Goal: Task Accomplishment & Management: Complete application form

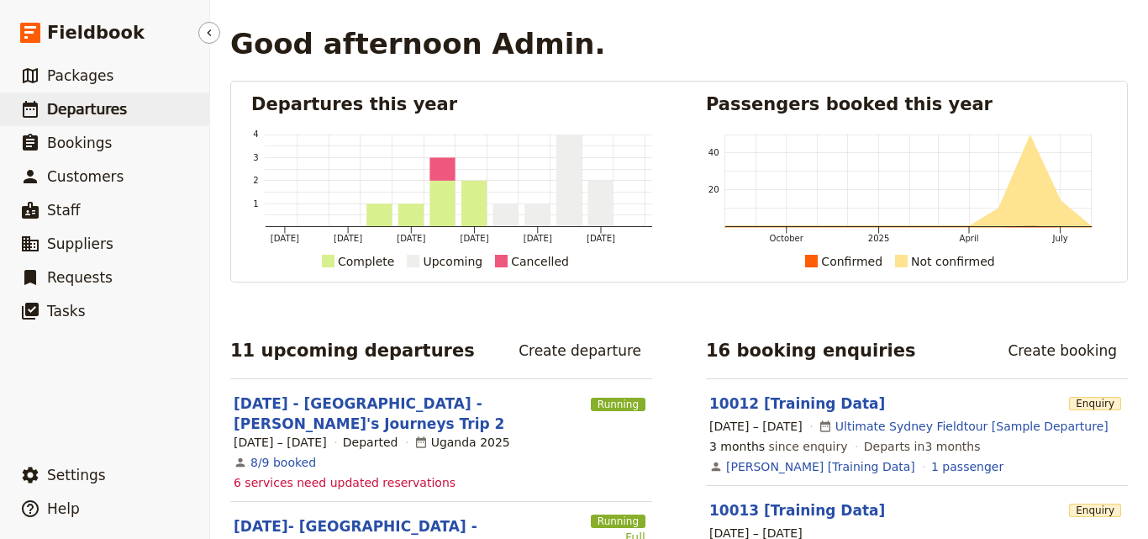
click at [133, 108] on link "​ Departures" at bounding box center [104, 109] width 209 height 34
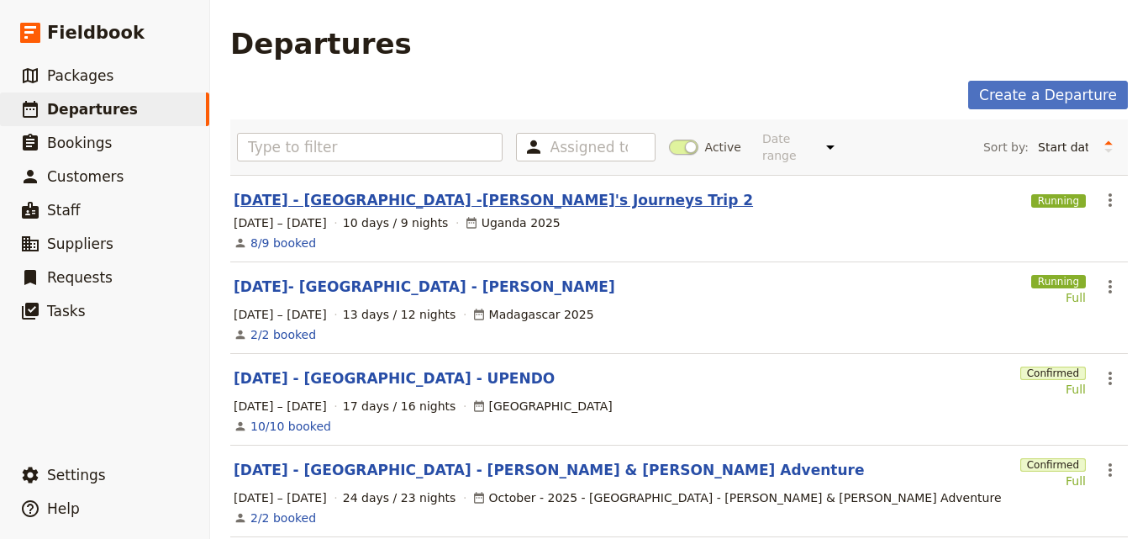
click at [428, 195] on link "[DATE] - [GEOGRAPHIC_DATA] -[PERSON_NAME]'s Journeys Trip 2" at bounding box center [493, 200] width 519 height 20
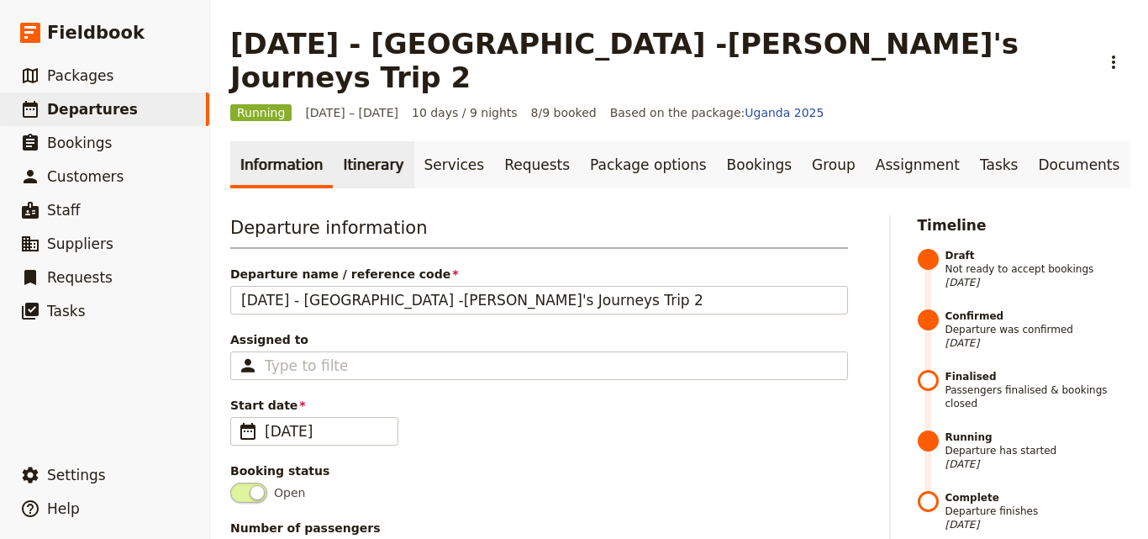
click at [347, 141] on link "Itinerary" at bounding box center [373, 164] width 81 height 47
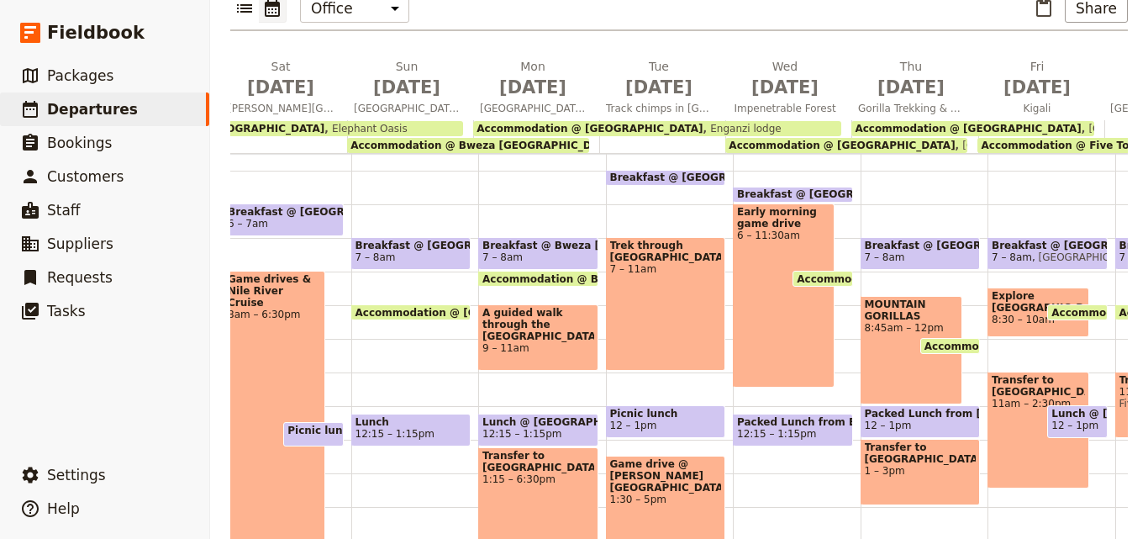
scroll to position [0, 439]
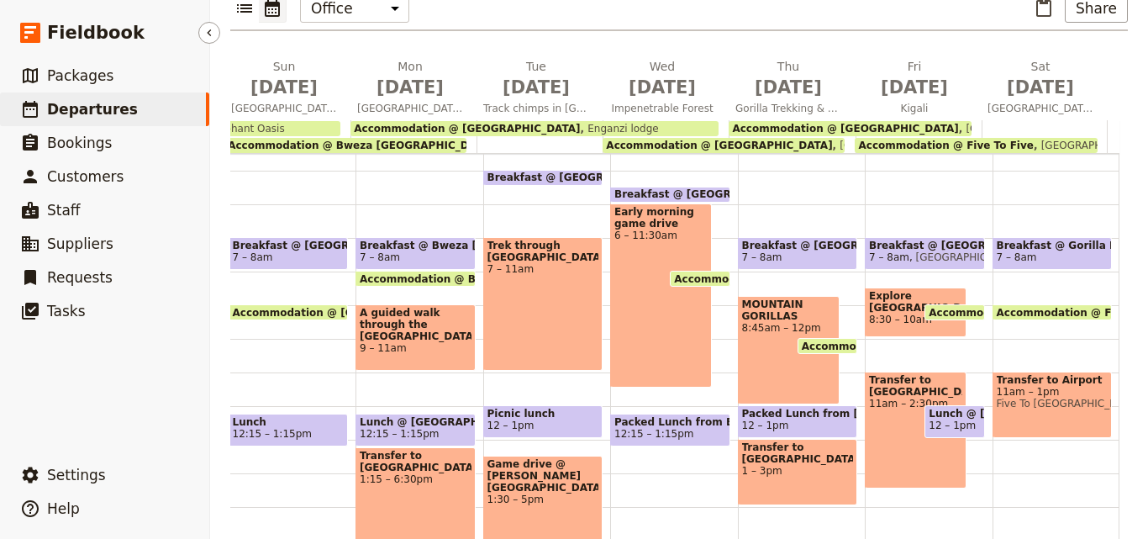
click at [159, 113] on link "​ Departures" at bounding box center [104, 109] width 209 height 34
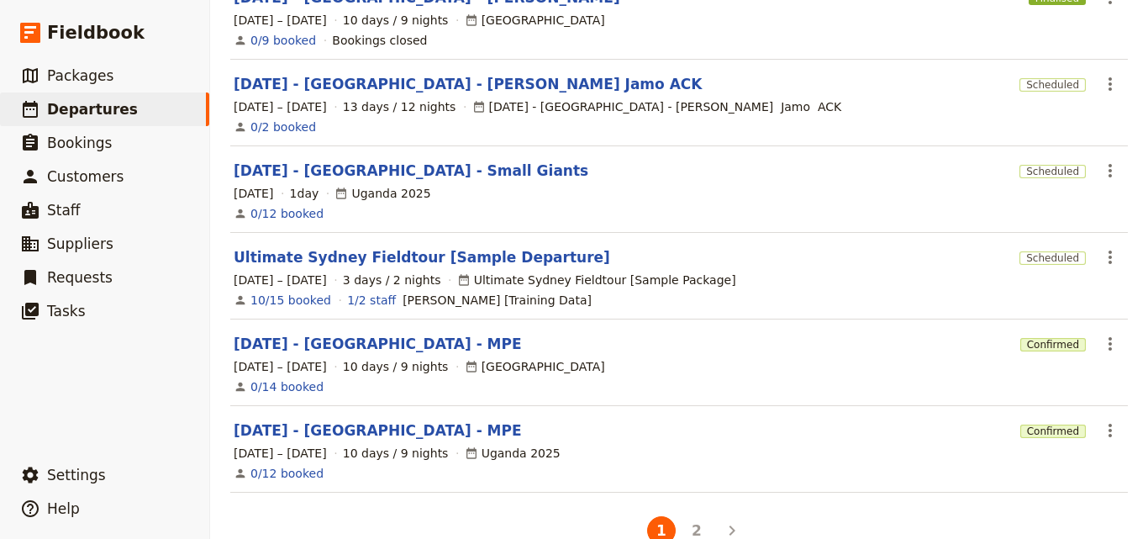
scroll to position [312, 0]
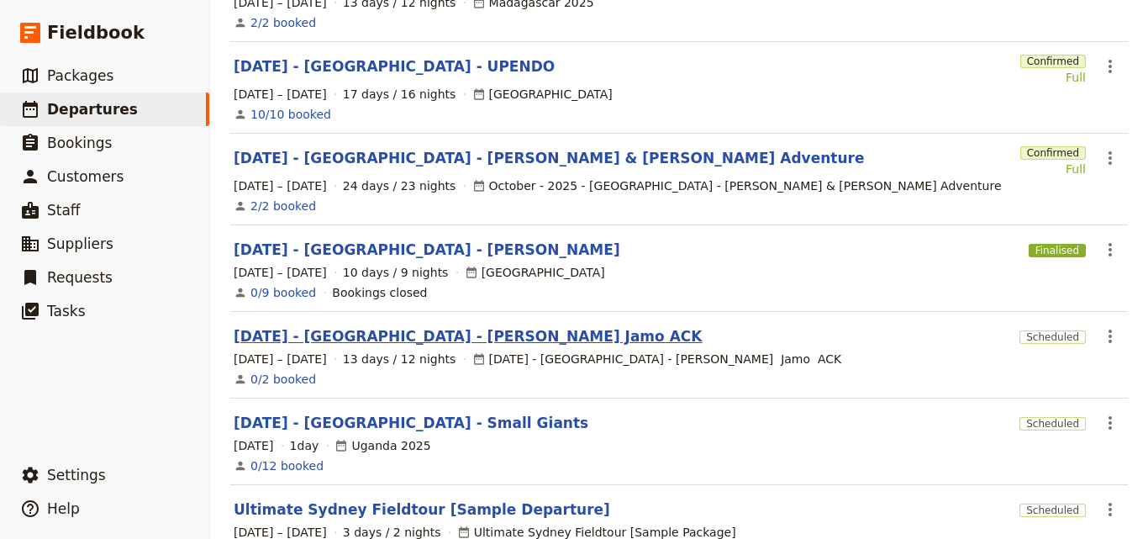
click at [422, 327] on link "[DATE] - [GEOGRAPHIC_DATA] - [PERSON_NAME] Jamo ACK" at bounding box center [468, 336] width 468 height 20
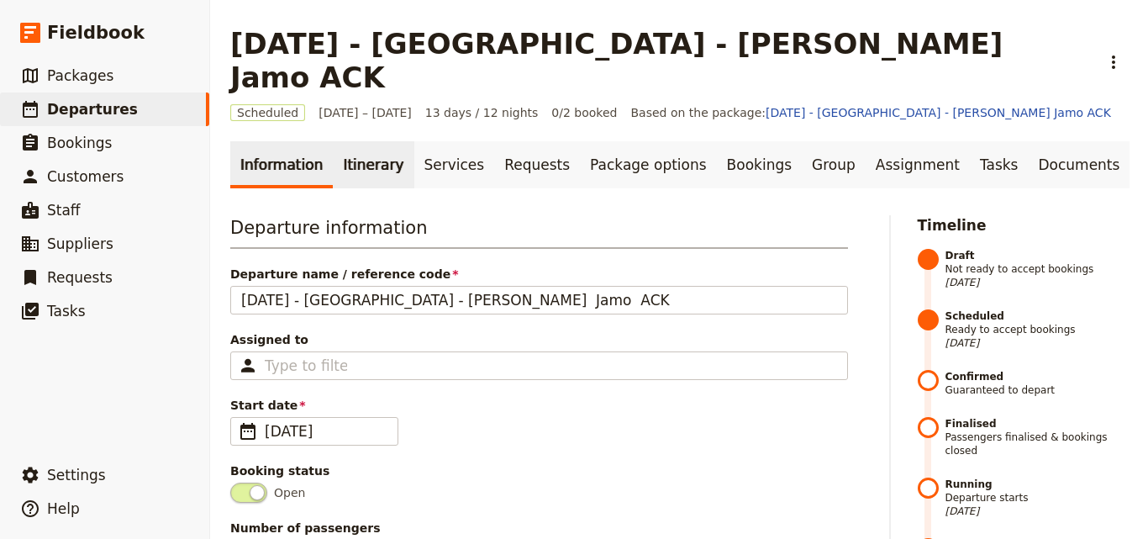
click at [365, 141] on link "Itinerary" at bounding box center [373, 164] width 81 height 47
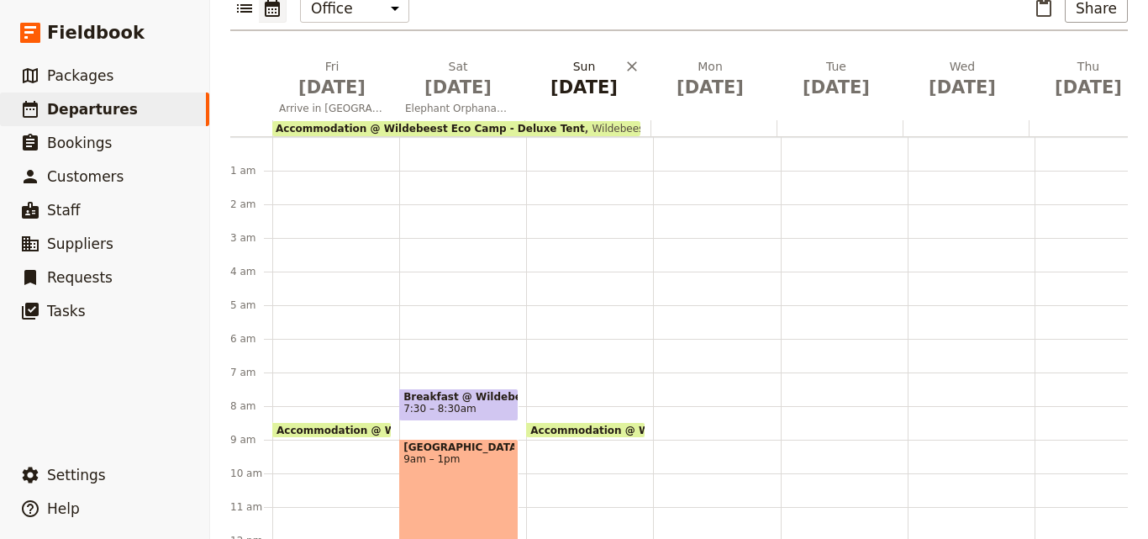
click at [574, 75] on span "[DATE]" at bounding box center [584, 87] width 106 height 25
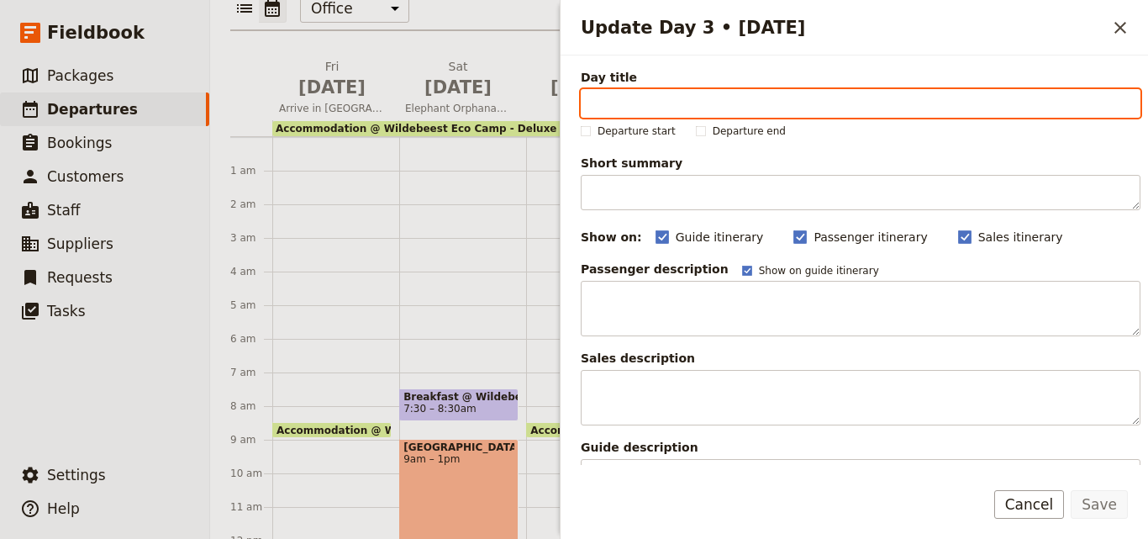
paste input "Elephant Orphanage and [GEOGRAPHIC_DATA]"
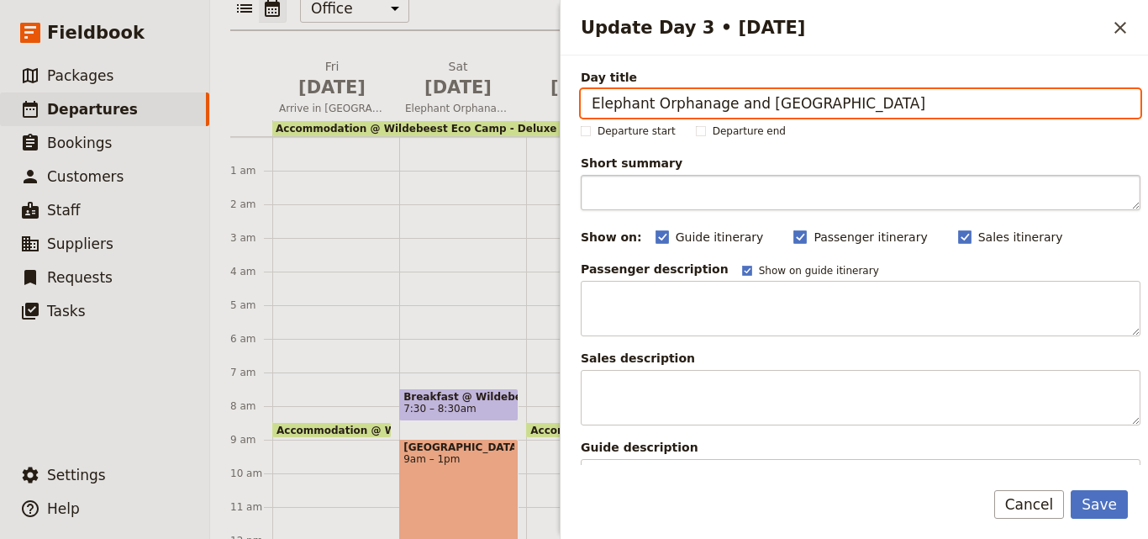
type input "Elephant Orphanage and [GEOGRAPHIC_DATA]"
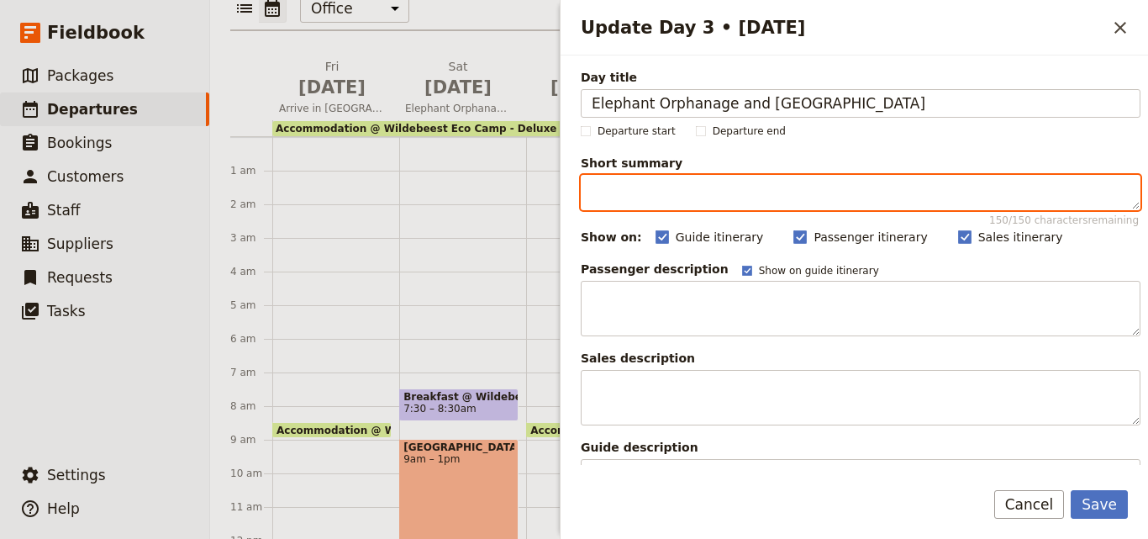
click at [678, 196] on textarea "Short summary 150 / 150 characters remaining" at bounding box center [861, 192] width 560 height 35
paste textarea "Safari at [GEOGRAPHIC_DATA], visit Sheldrick Trust for elephants, and [GEOGRAPH…"
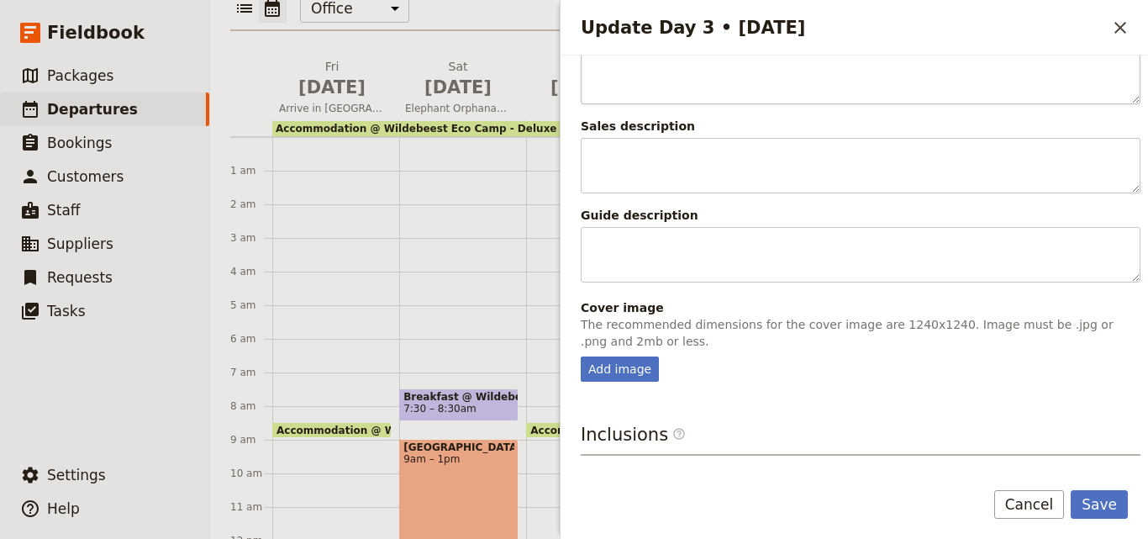
scroll to position [419, 0]
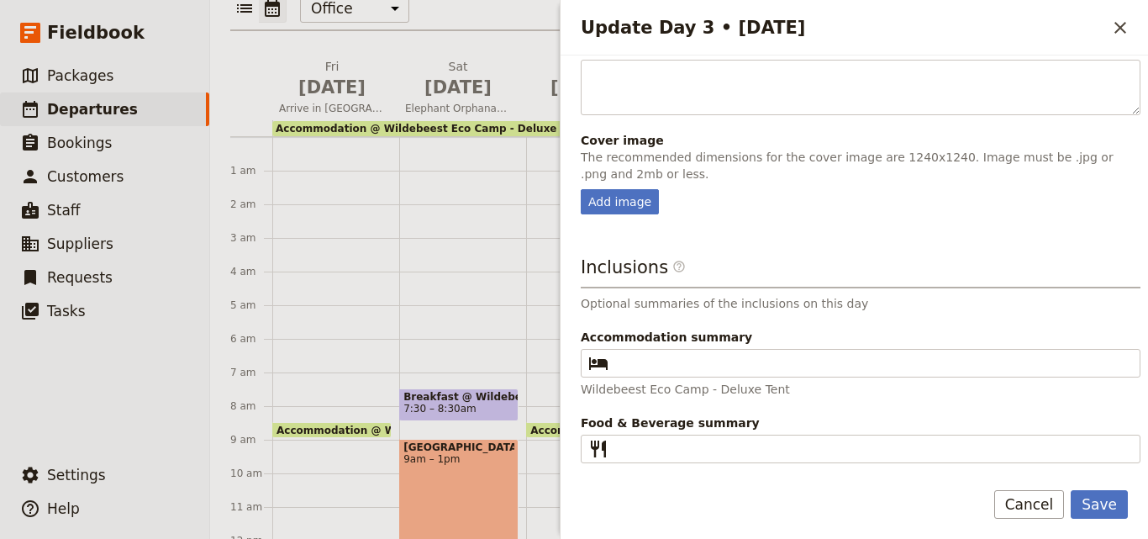
type textarea "Safari at [GEOGRAPHIC_DATA], visit Sheldrick Trust for elephants, and [GEOGRAPH…"
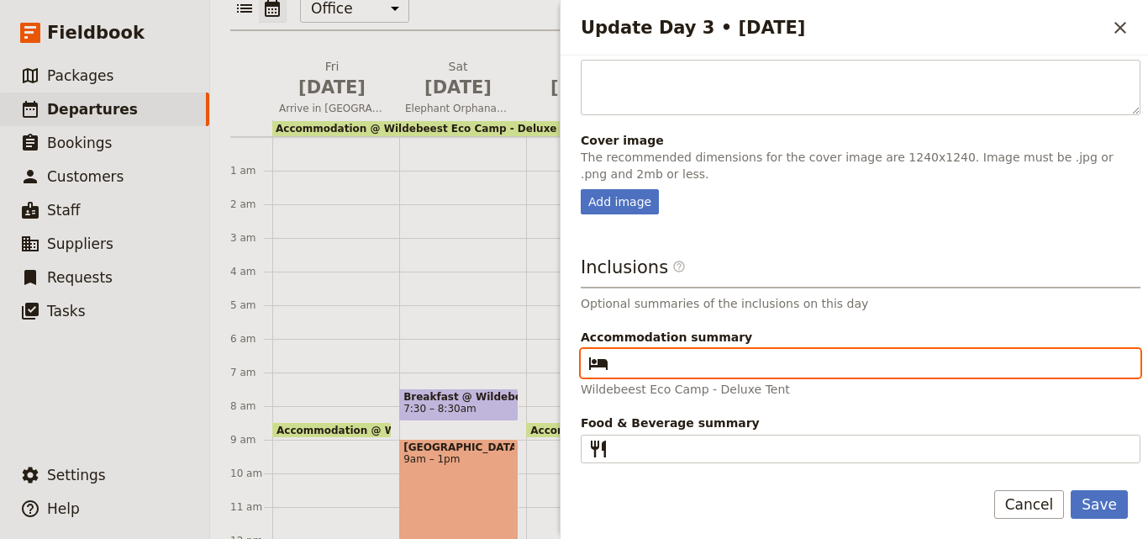
paste input "Wildebeest Eco Camp - Deluxe Tent"
click at [624, 357] on input "Wildebeest Eco Camp - Deluxe Tent" at bounding box center [872, 363] width 514 height 20
type input "Wildebeest Eco Camp - Deluxe Tent"
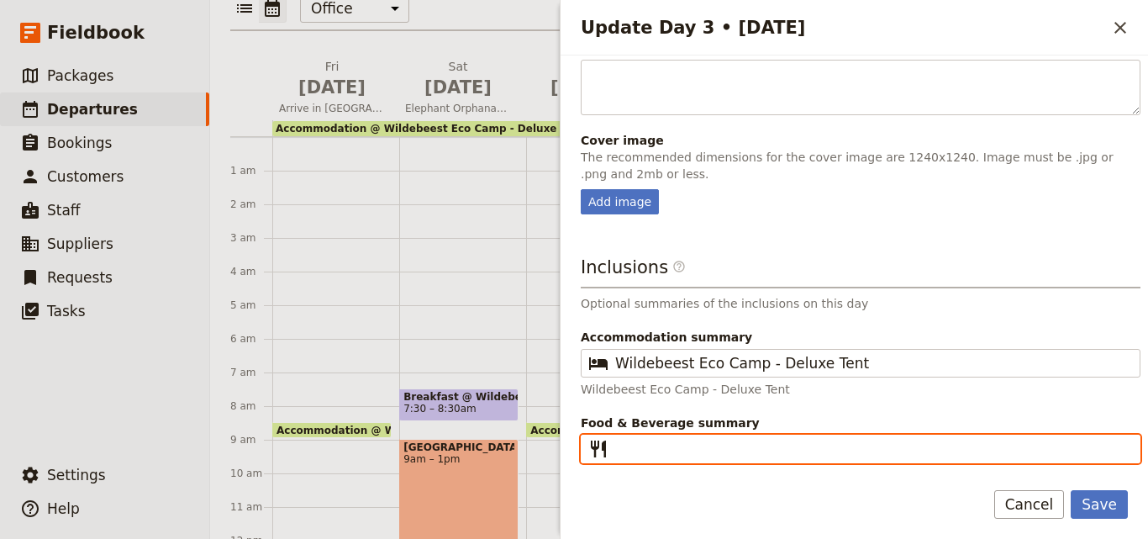
click at [645, 449] on input "Food & Beverage summary ​" at bounding box center [872, 449] width 514 height 20
type input "B L D"
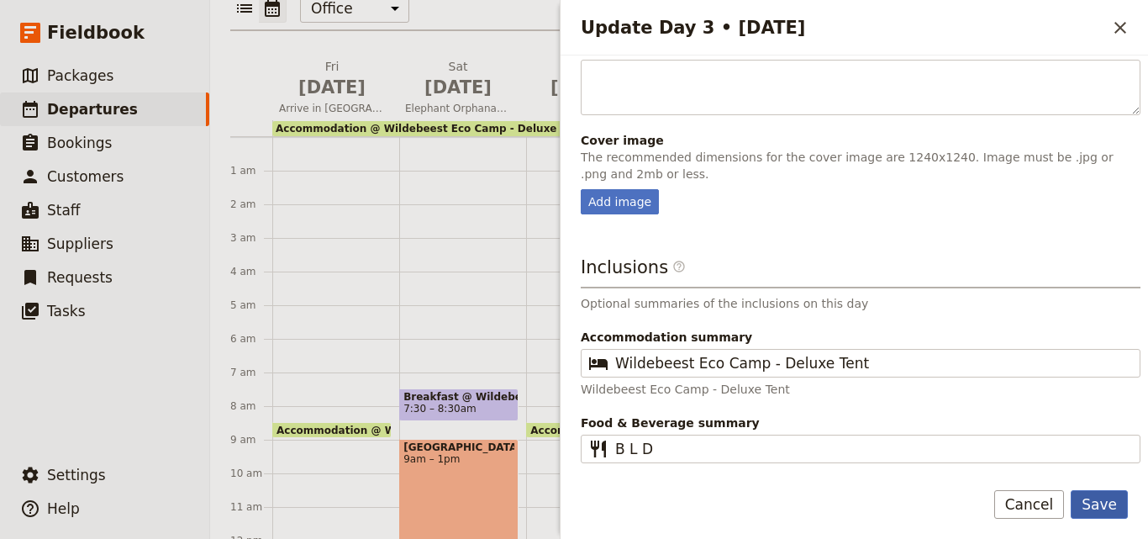
click at [1106, 497] on button "Save" at bounding box center [1099, 504] width 57 height 29
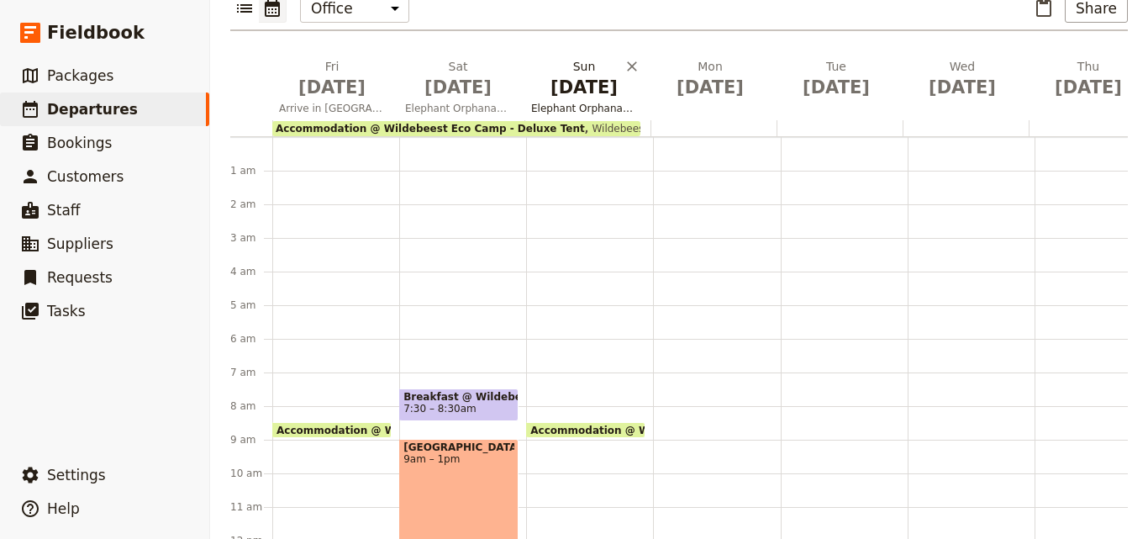
click at [579, 75] on span "[DATE]" at bounding box center [584, 87] width 106 height 25
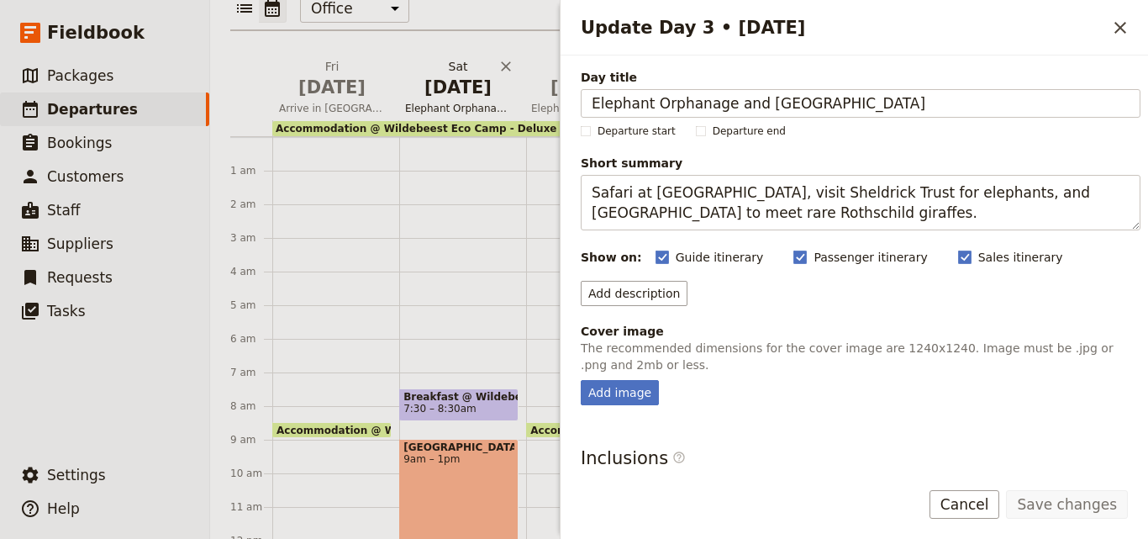
click at [457, 75] on span "[DATE]" at bounding box center [458, 87] width 106 height 25
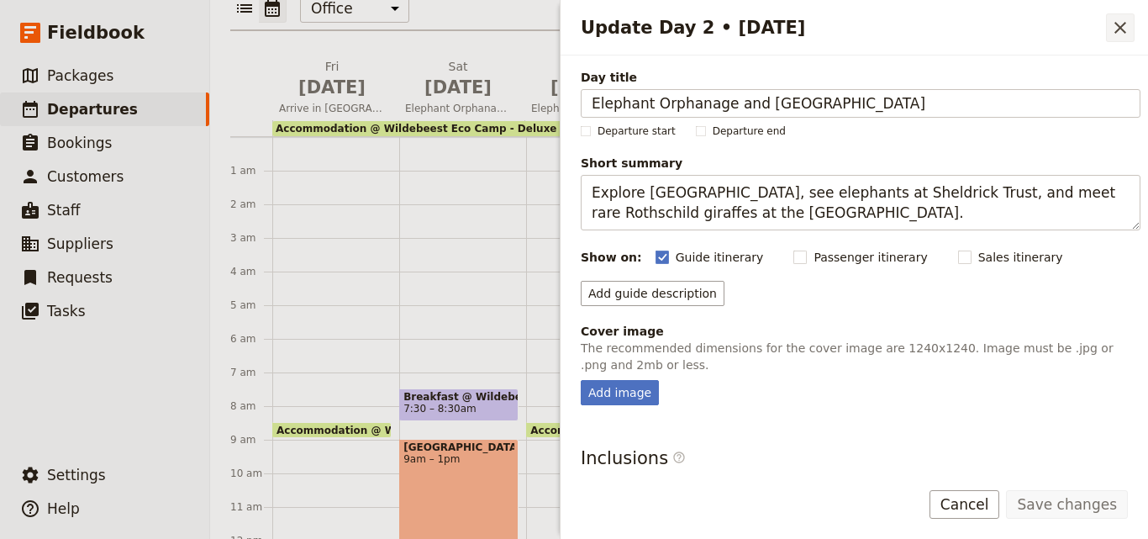
click at [1126, 25] on icon "Close drawer" at bounding box center [1120, 28] width 20 height 20
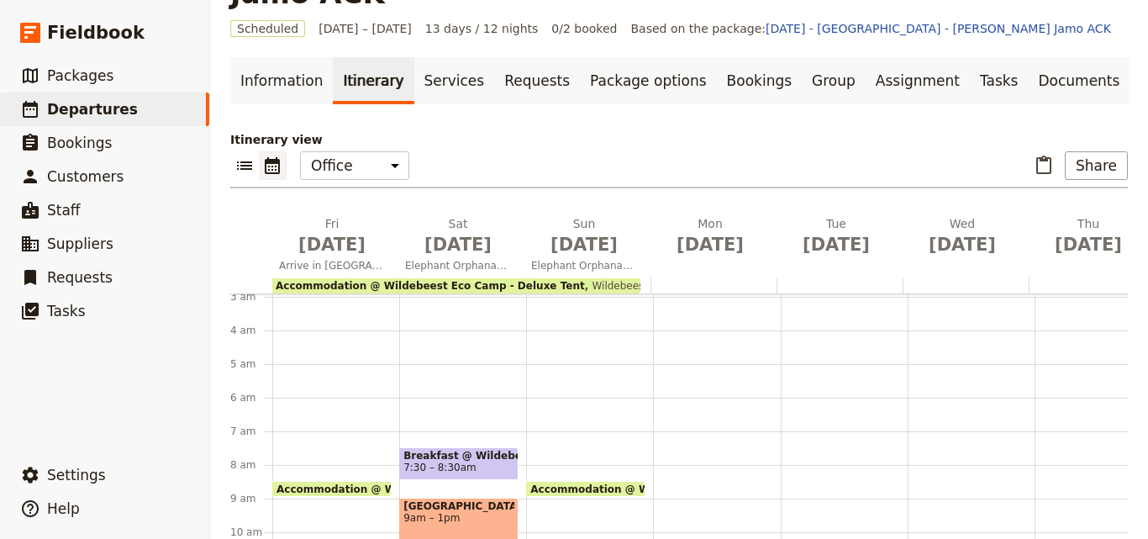
scroll to position [168, 0]
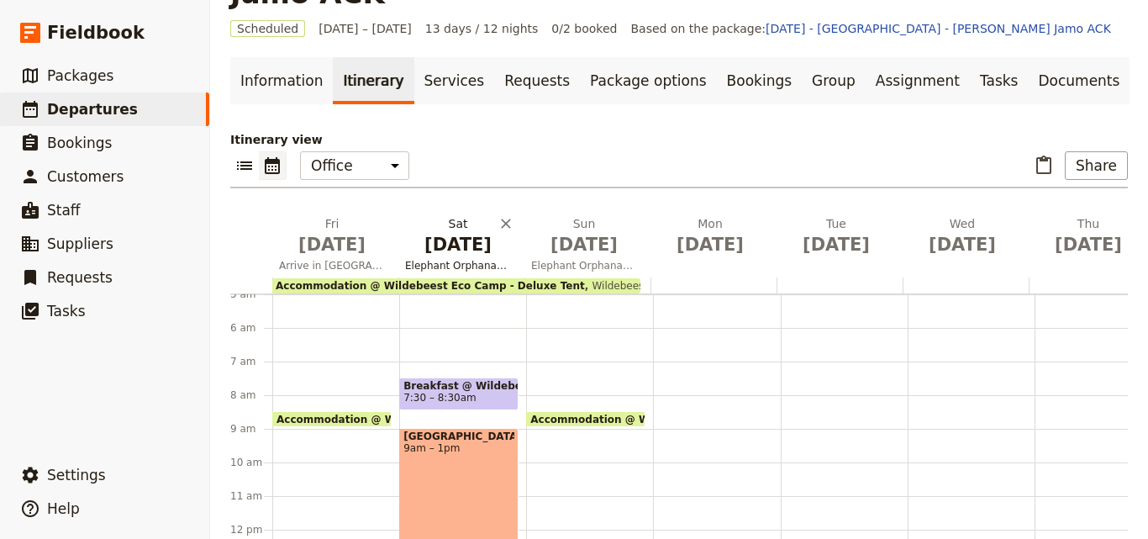
click at [451, 259] on span "Elephant Orphanage and [GEOGRAPHIC_DATA]" at bounding box center [457, 265] width 119 height 13
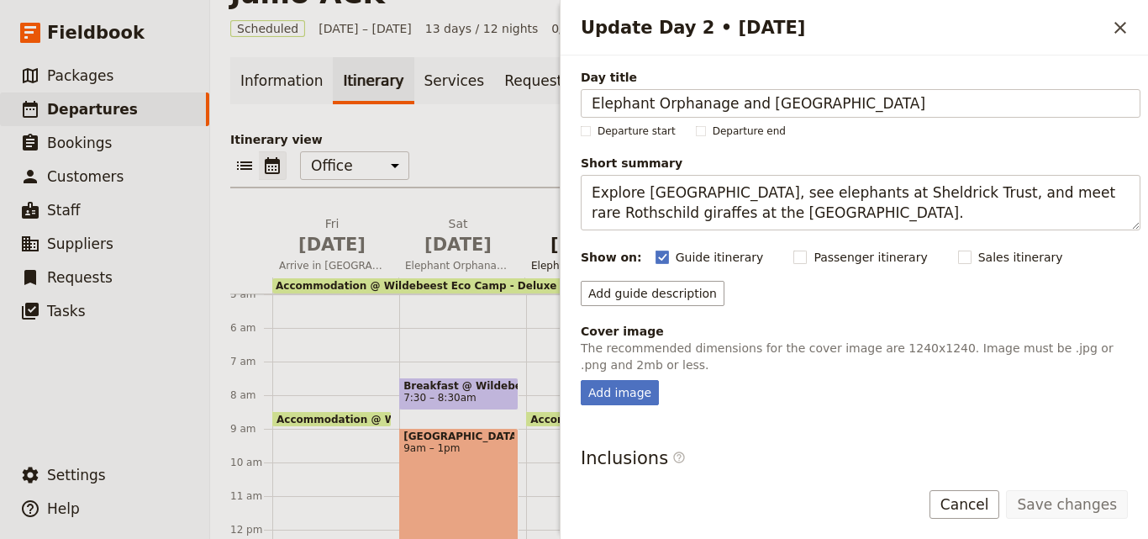
click at [556, 232] on span "[DATE]" at bounding box center [584, 244] width 106 height 25
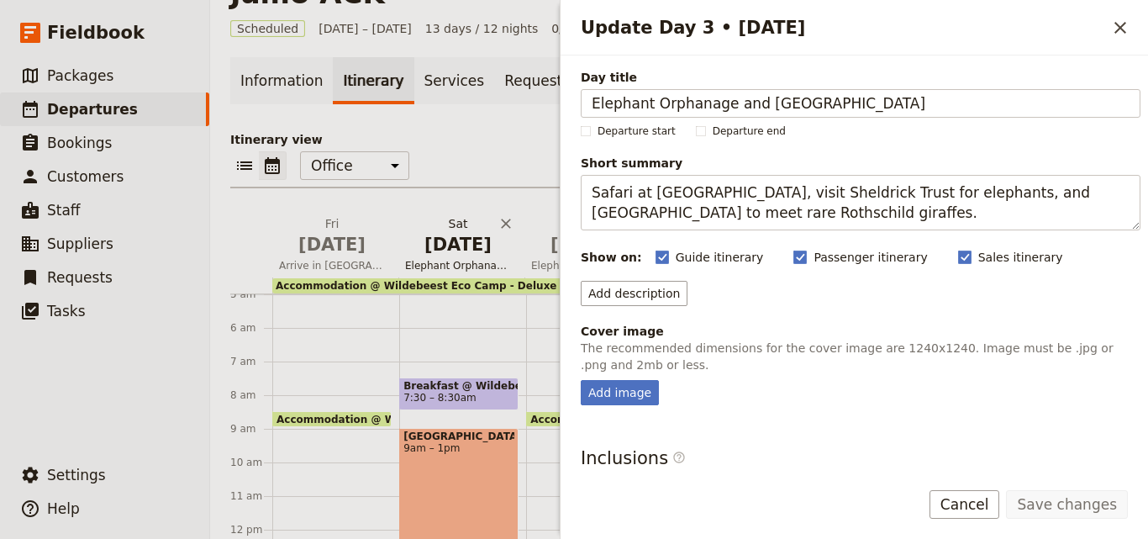
click at [451, 224] on button "[DATE] Elephant Orphanage and [GEOGRAPHIC_DATA]" at bounding box center [461, 246] width 126 height 62
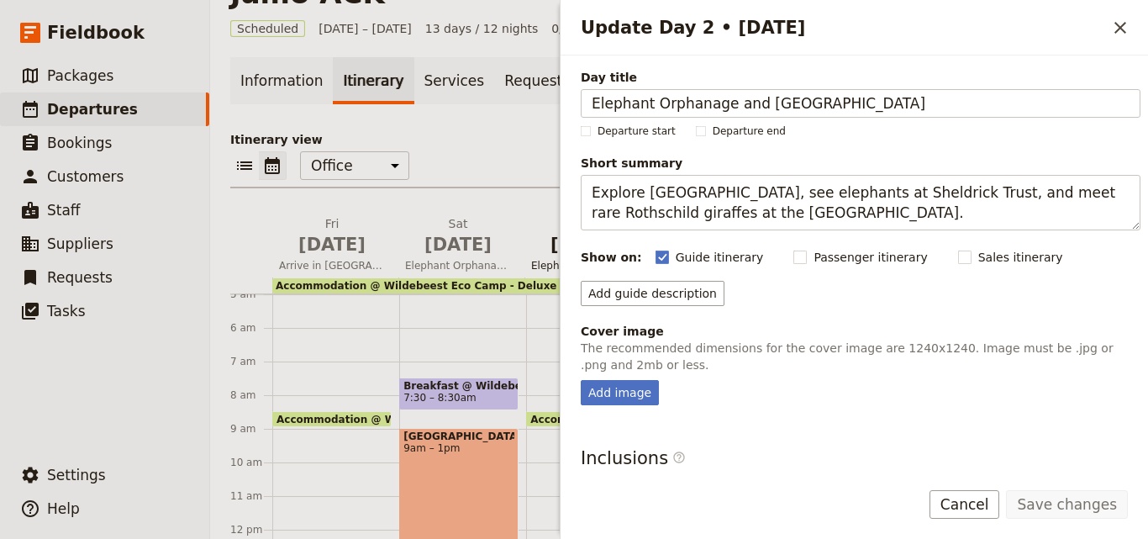
click at [559, 259] on span "Elephant Orphanage and [GEOGRAPHIC_DATA]" at bounding box center [583, 265] width 119 height 13
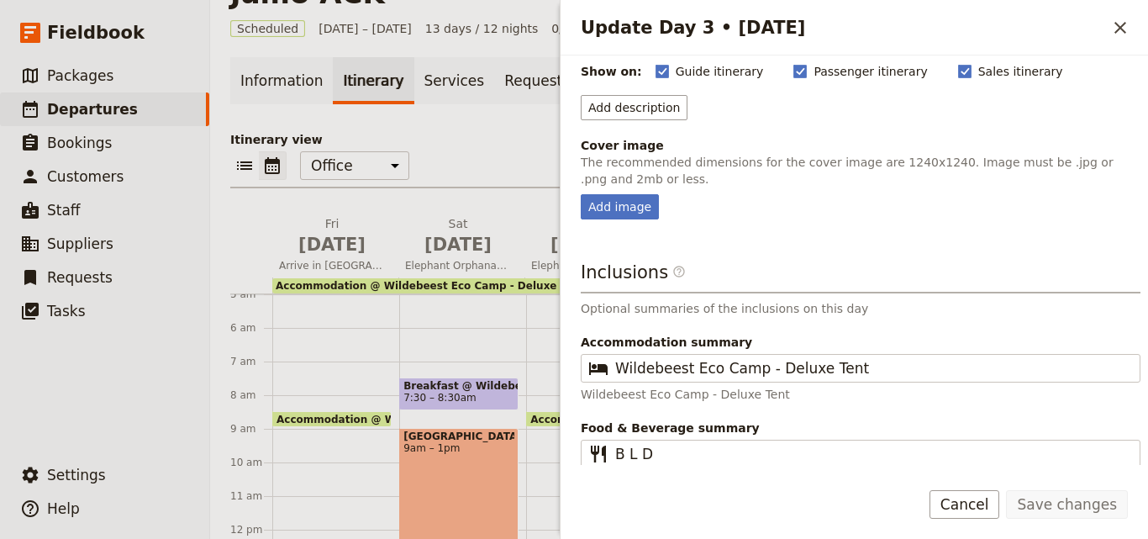
scroll to position [191, 0]
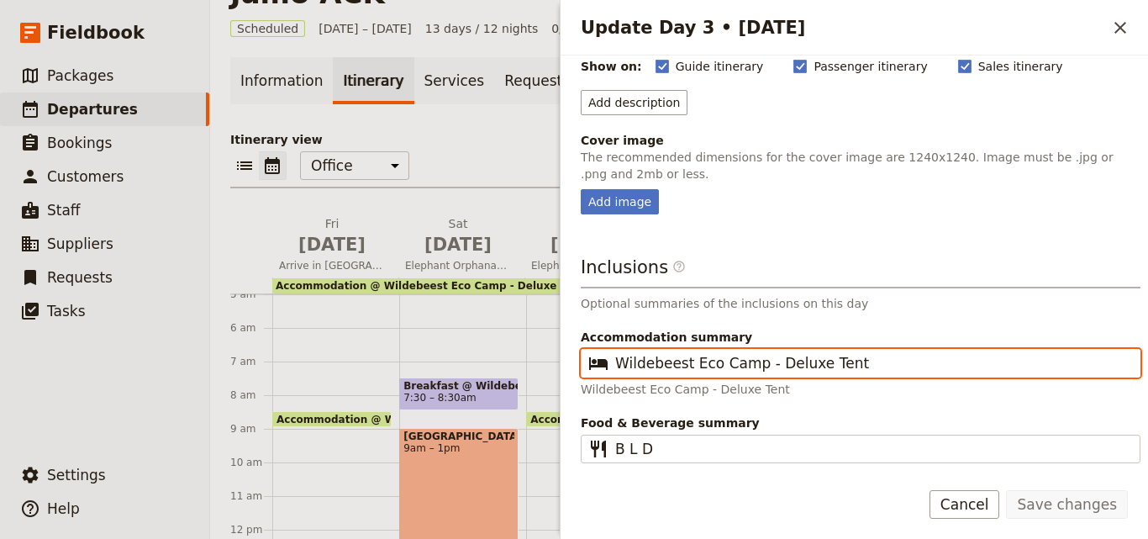
drag, startPoint x: 872, startPoint y: 359, endPoint x: 524, endPoint y: 357, distance: 348.0
click at [524, 357] on div "[DATE] - [GEOGRAPHIC_DATA] - [PERSON_NAME] Jamo ACK ​ Scheduled [DATE] – [DATE]…" at bounding box center [679, 269] width 938 height 539
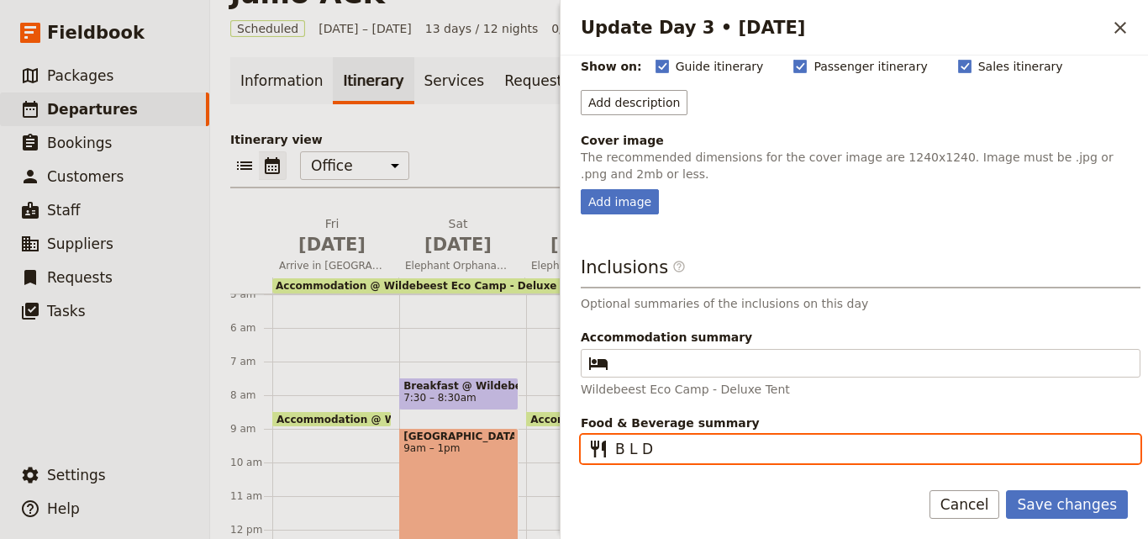
drag, startPoint x: 697, startPoint y: 450, endPoint x: 572, endPoint y: 432, distance: 126.5
click at [572, 432] on div "Day title Elephant Orphanage and [GEOGRAPHIC_DATA] Departure start Departure en…" at bounding box center [855, 259] width 588 height 409
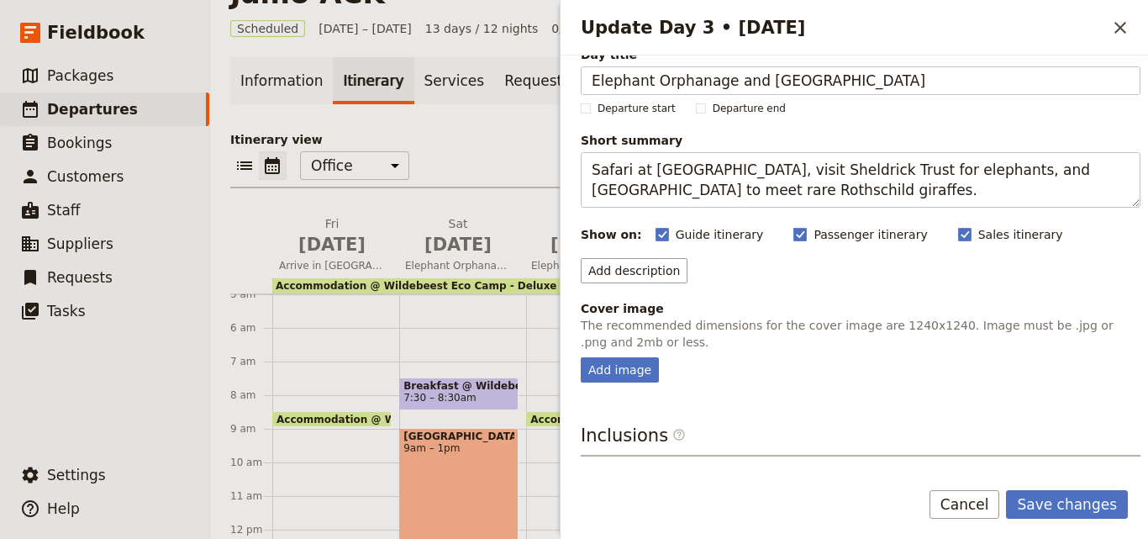
scroll to position [0, 0]
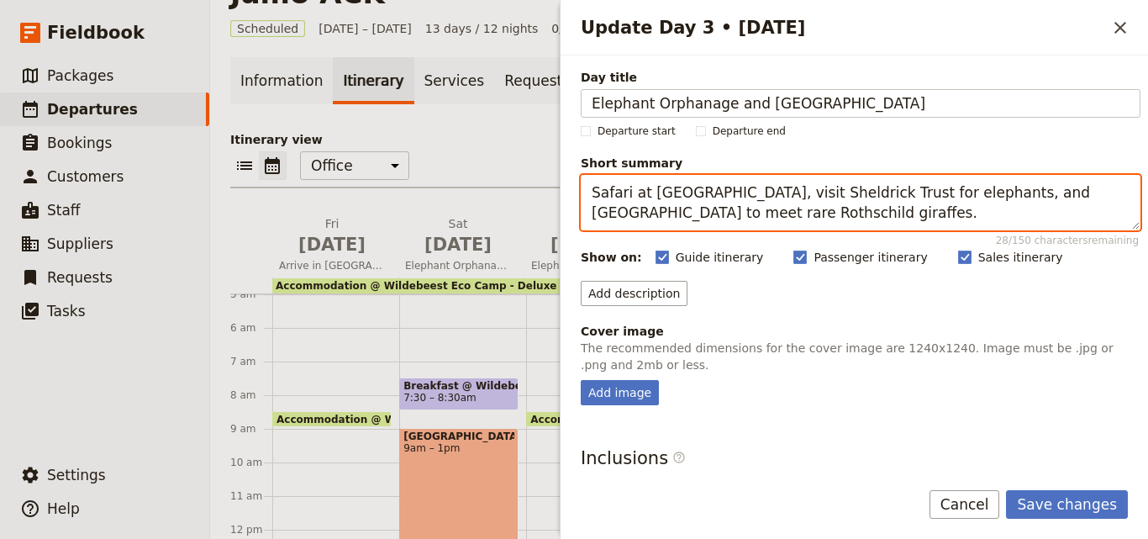
drag, startPoint x: 931, startPoint y: 219, endPoint x: 583, endPoint y: 184, distance: 349.8
click at [583, 184] on textarea "Safari at [GEOGRAPHIC_DATA], visit Sheldrick Trust for elephants, and [GEOGRAPH…" at bounding box center [861, 202] width 560 height 55
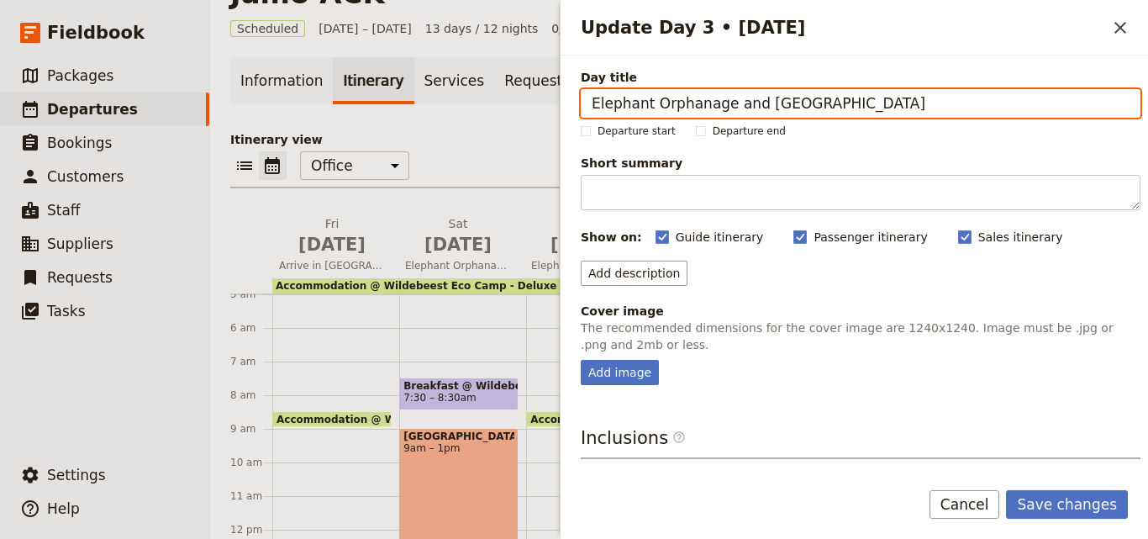
click at [924, 99] on input "Elephant Orphanage and [GEOGRAPHIC_DATA]" at bounding box center [861, 103] width 560 height 29
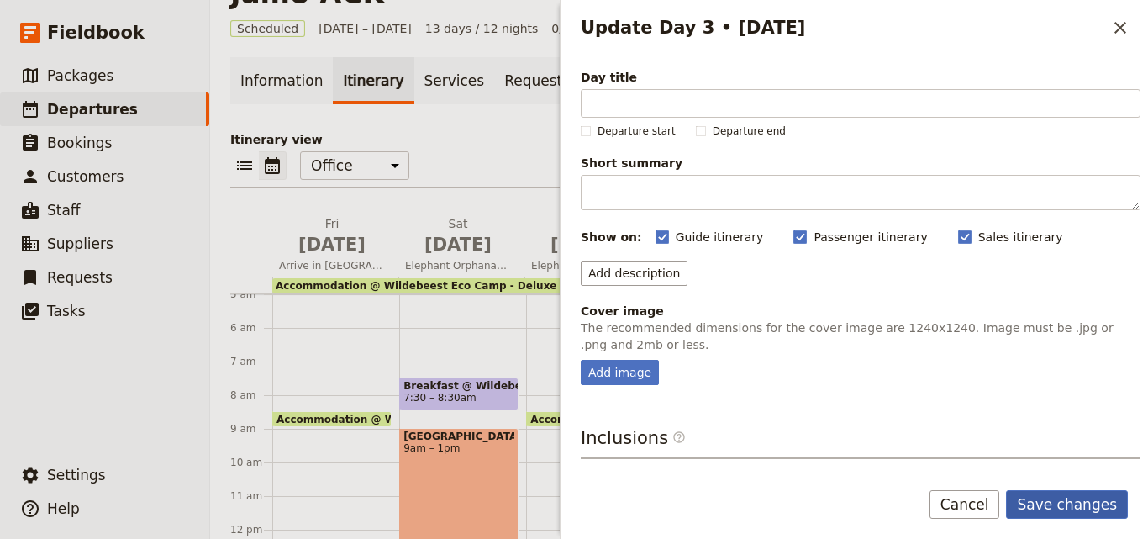
click at [1044, 503] on button "Save changes" at bounding box center [1067, 504] width 122 height 29
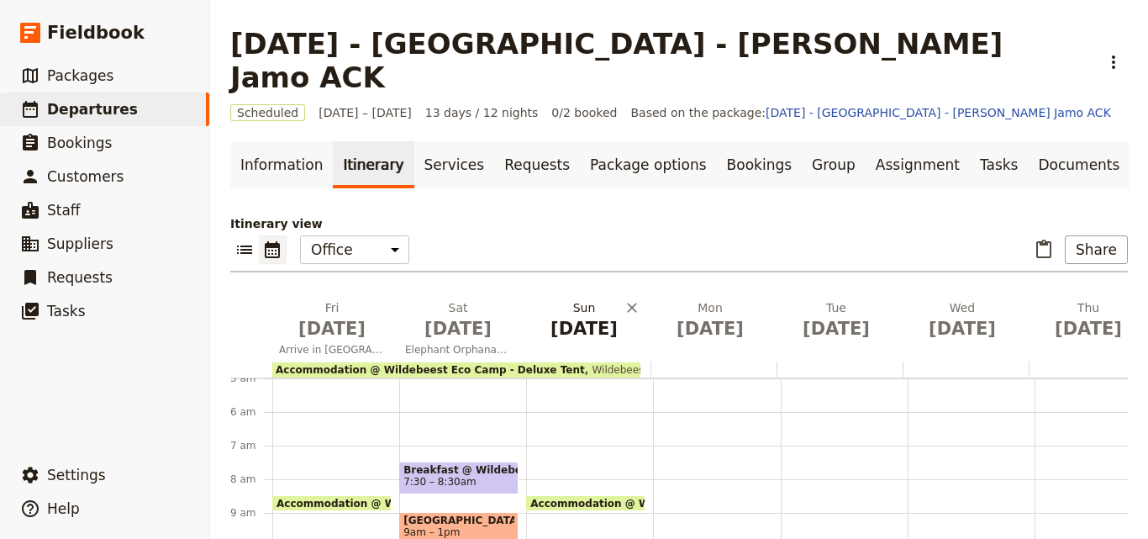
click at [583, 316] on span "[DATE]" at bounding box center [584, 328] width 106 height 25
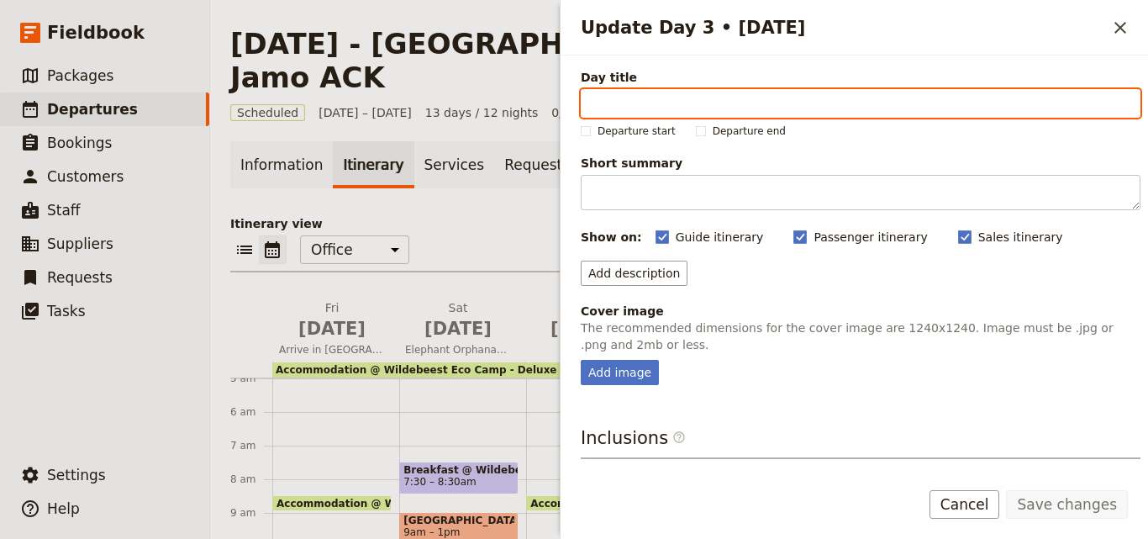
paste input "Head to Ol Pejeta Conservancy"
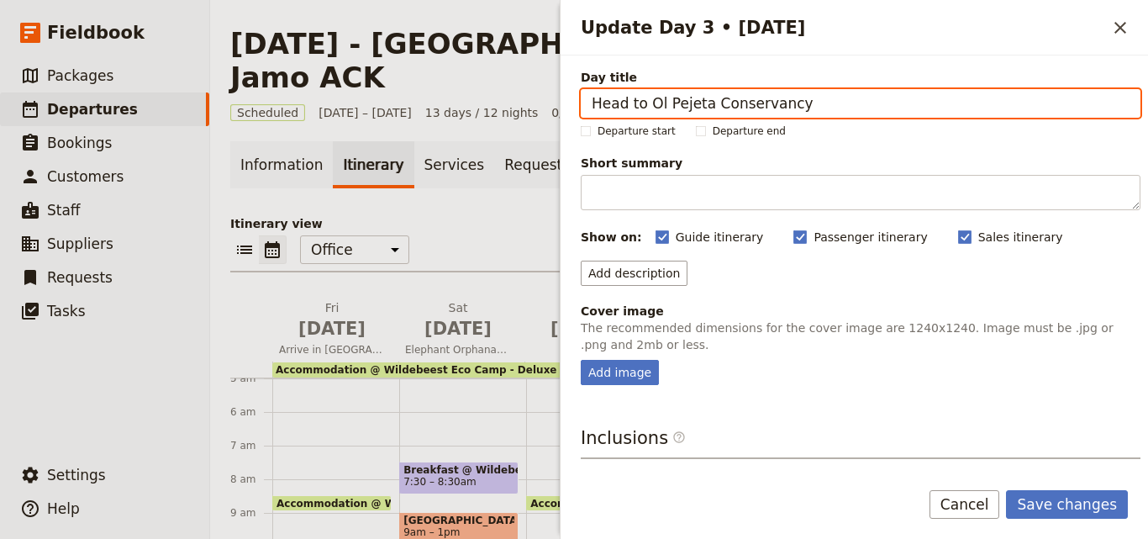
type input "Head to Ol Pejeta Conservancy"
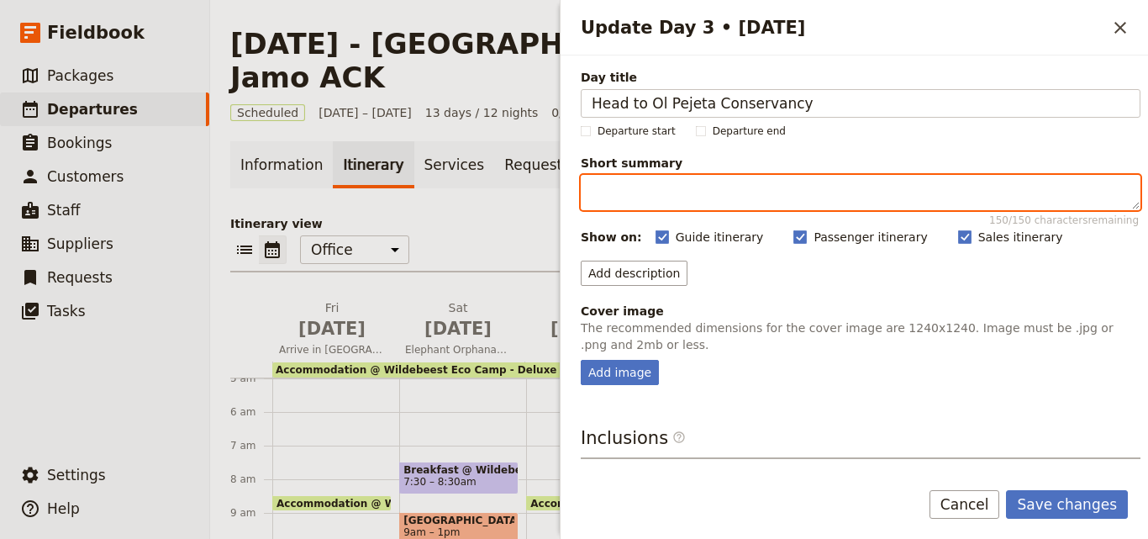
paste textarea "Explore Ol Pejeta Conservancy, visit Sweetwaters [GEOGRAPHIC_DATA], and meet [P…"
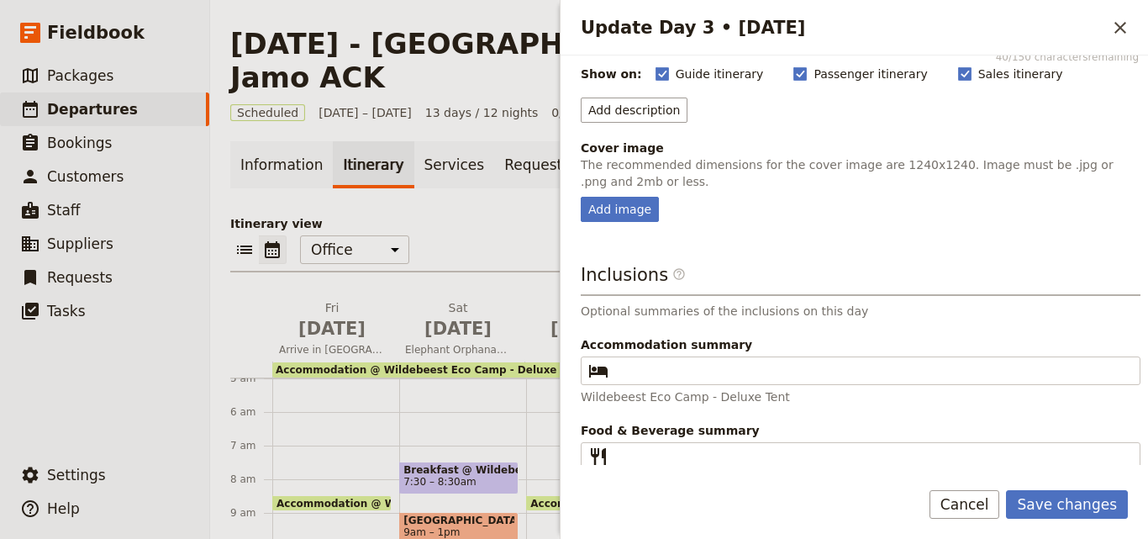
scroll to position [191, 0]
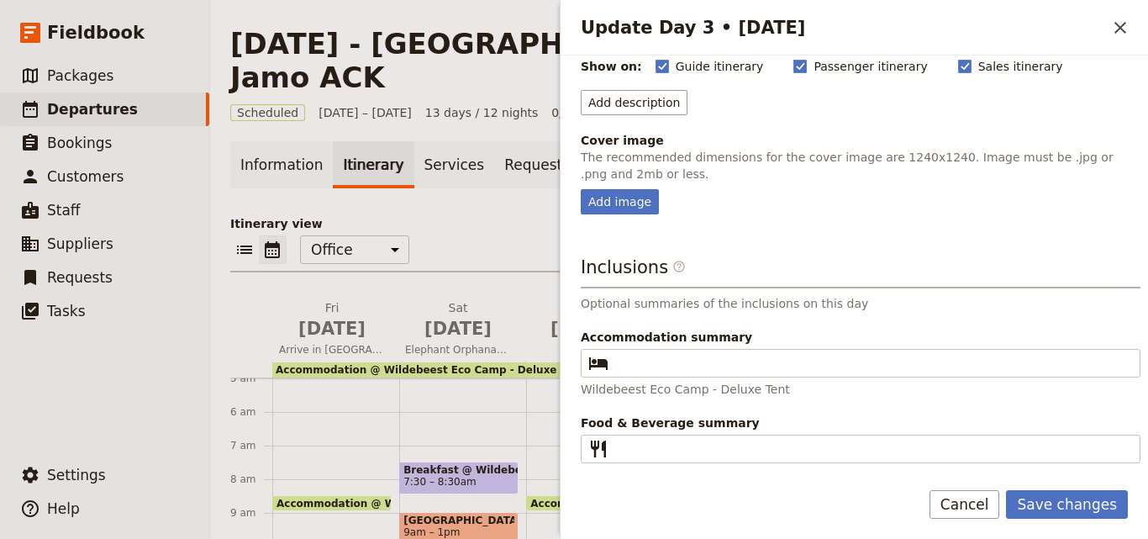
type textarea "Explore Ol Pejeta Conservancy, visit Sweetwaters [GEOGRAPHIC_DATA], and meet [P…"
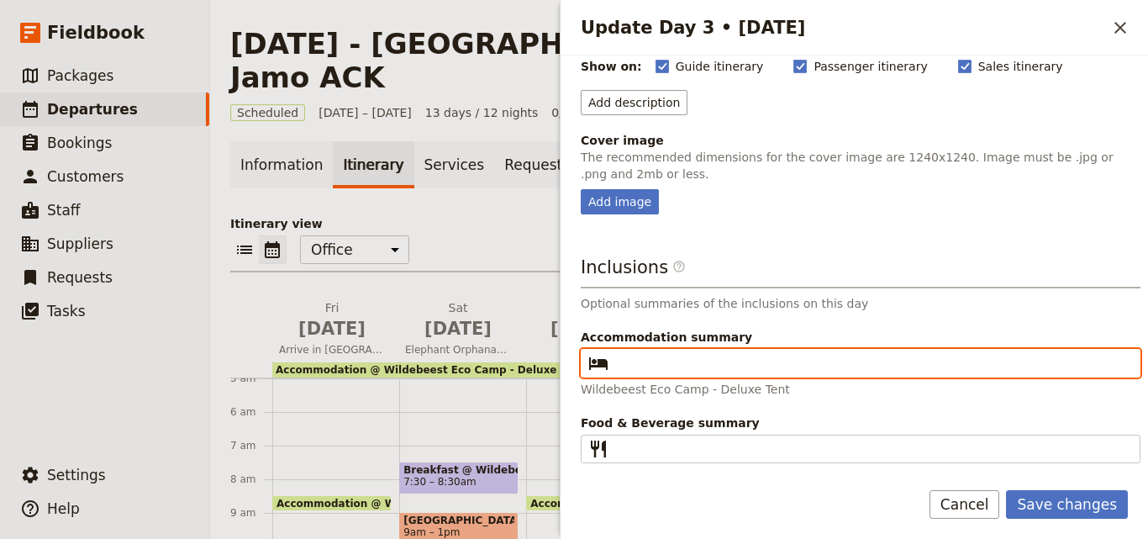
paste input "Sweetwaters [PERSON_NAME]"
type input "Sweetwaters [PERSON_NAME]"
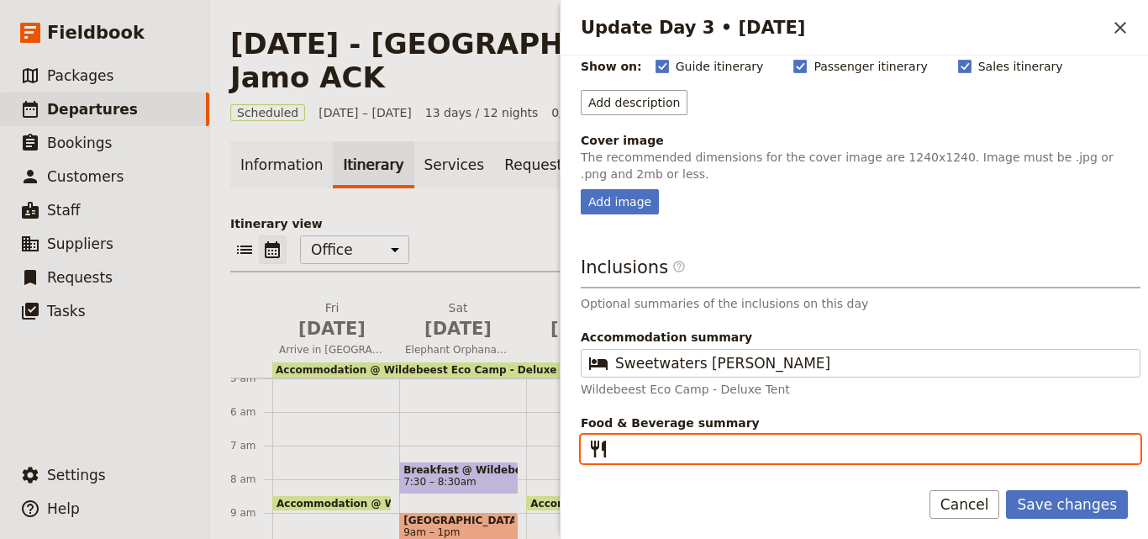
click at [681, 440] on input "Food & Beverage summary ​" at bounding box center [872, 449] width 514 height 20
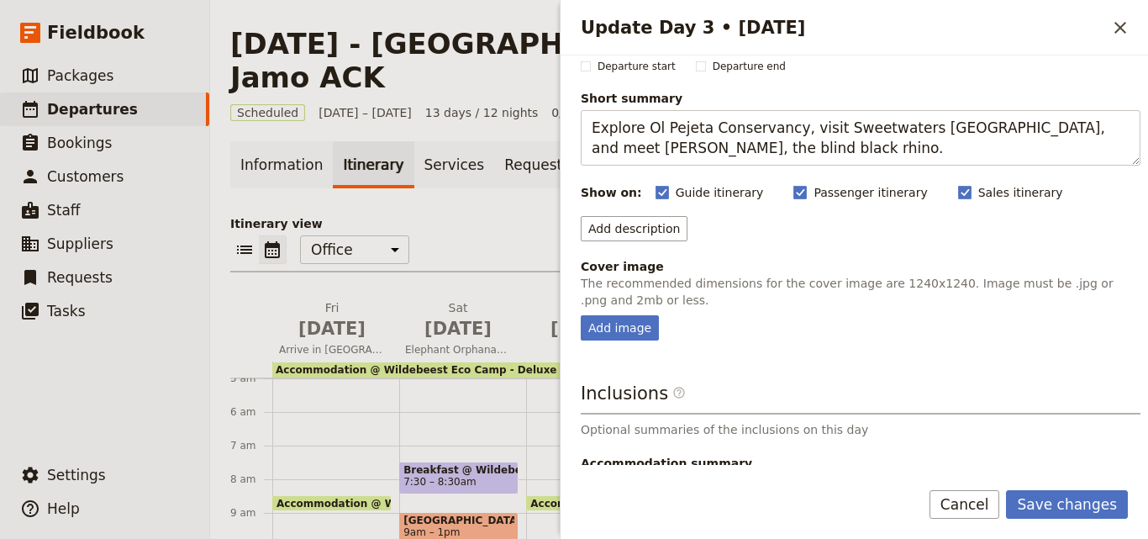
scroll to position [0, 0]
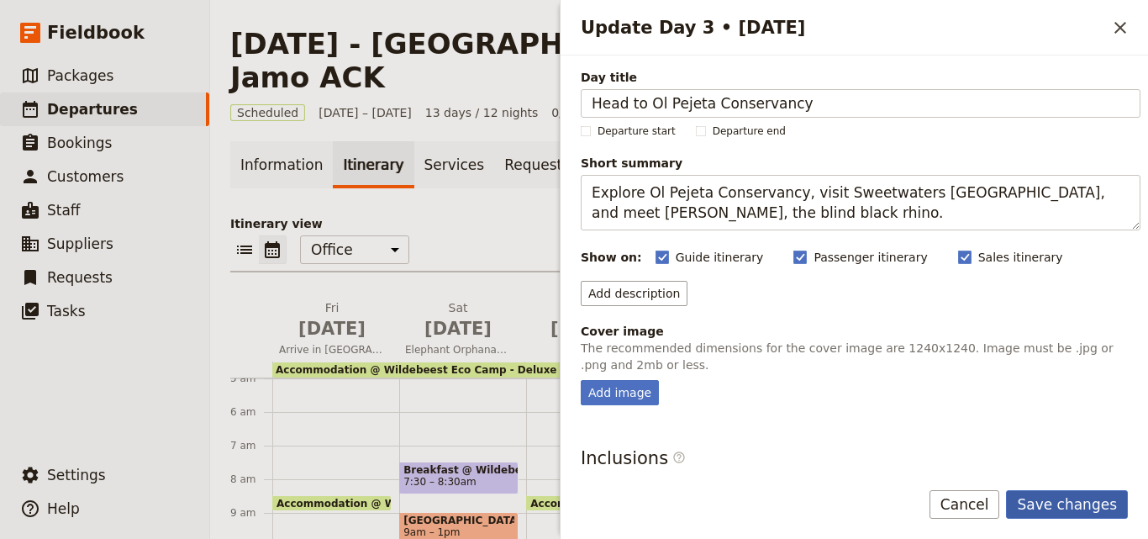
type input "B L D"
click at [1062, 509] on button "Save changes" at bounding box center [1067, 504] width 122 height 29
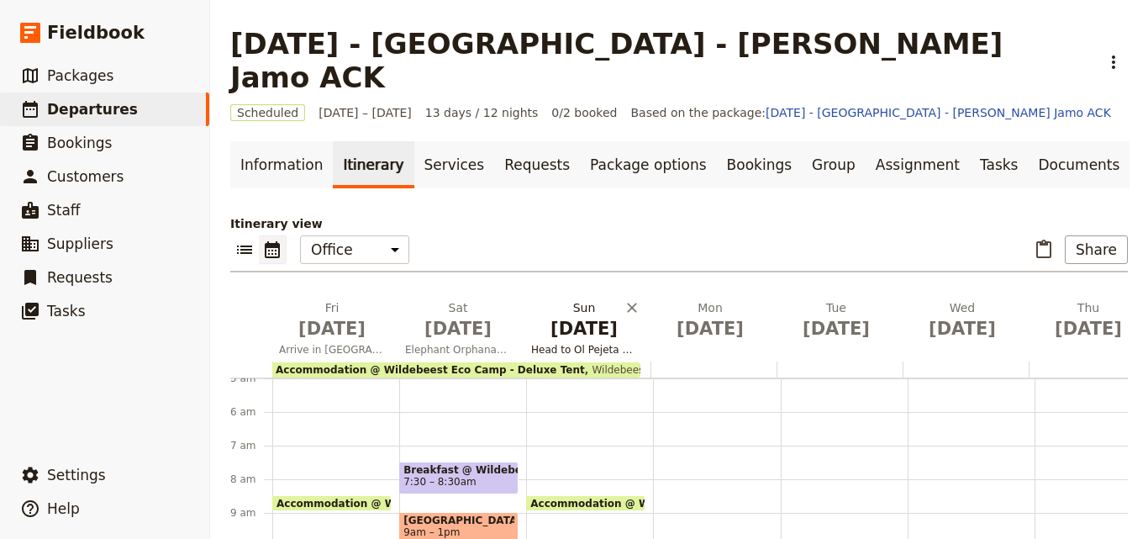
click at [592, 316] on span "[DATE]" at bounding box center [584, 328] width 106 height 25
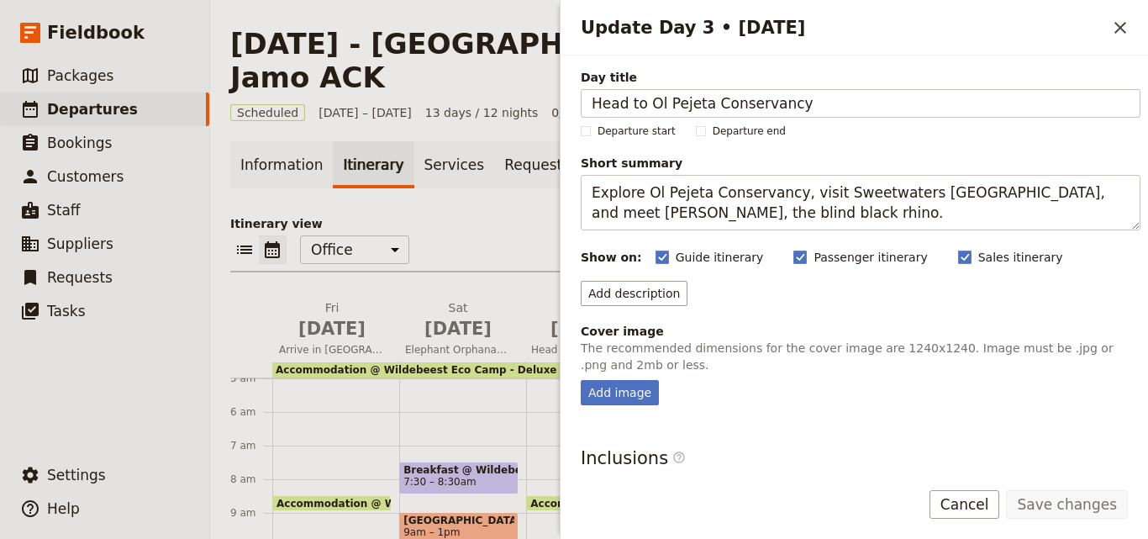
scroll to position [191, 0]
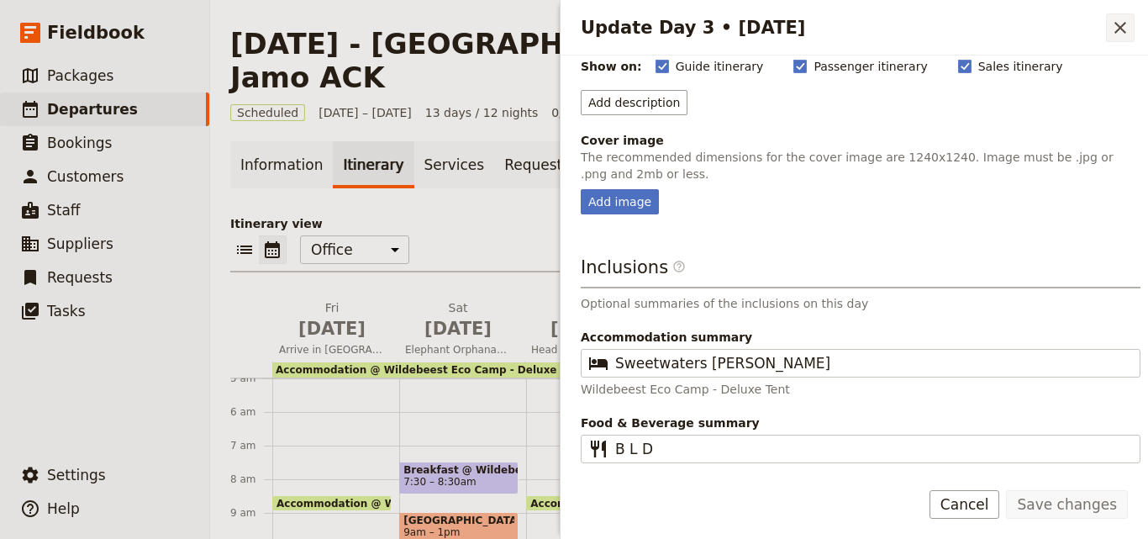
click at [1126, 33] on icon "Close drawer" at bounding box center [1120, 28] width 20 height 20
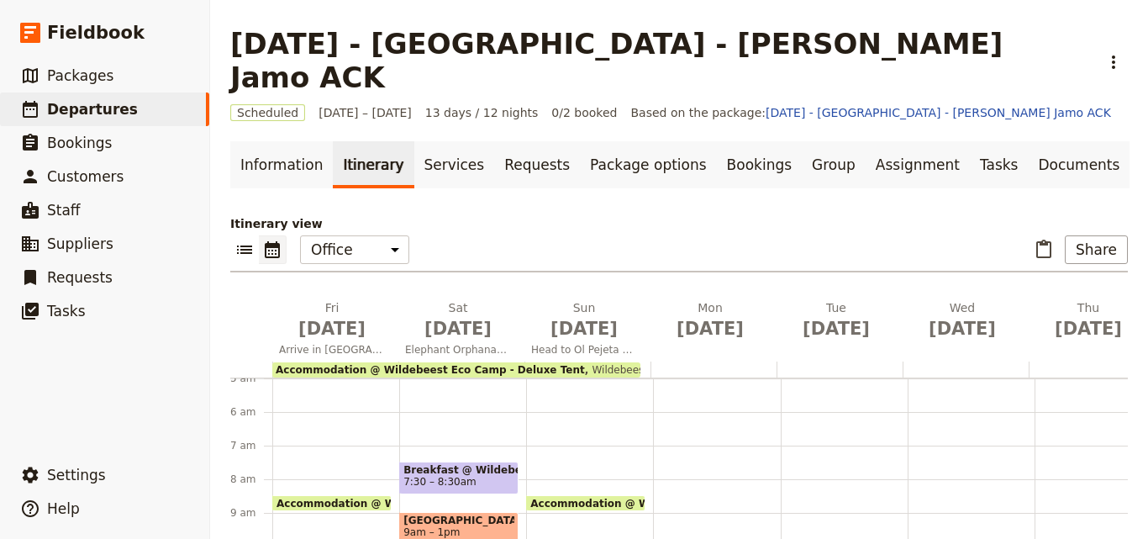
click at [645, 361] on div at bounding box center [587, 369] width 126 height 16
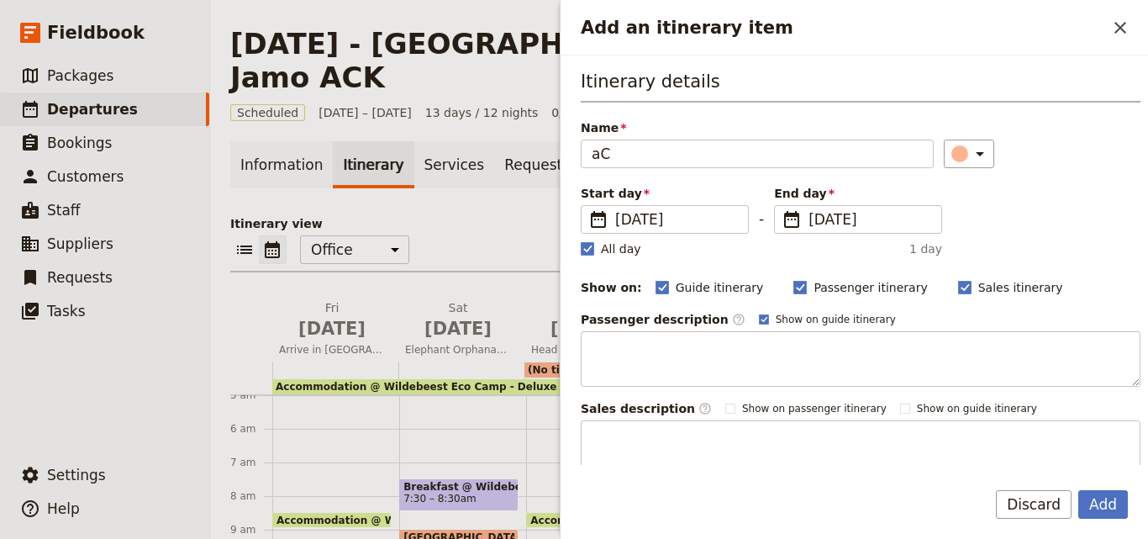
type input "a"
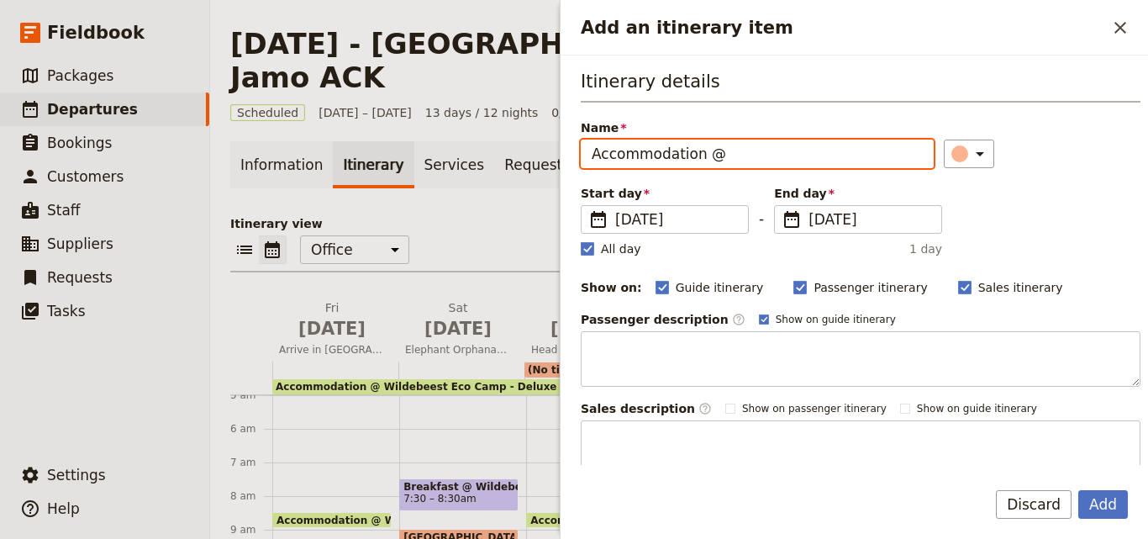
paste input "Sweetwaters [PERSON_NAME]"
type input "Accommodation @ [GEOGRAPHIC_DATA][PERSON_NAME]"
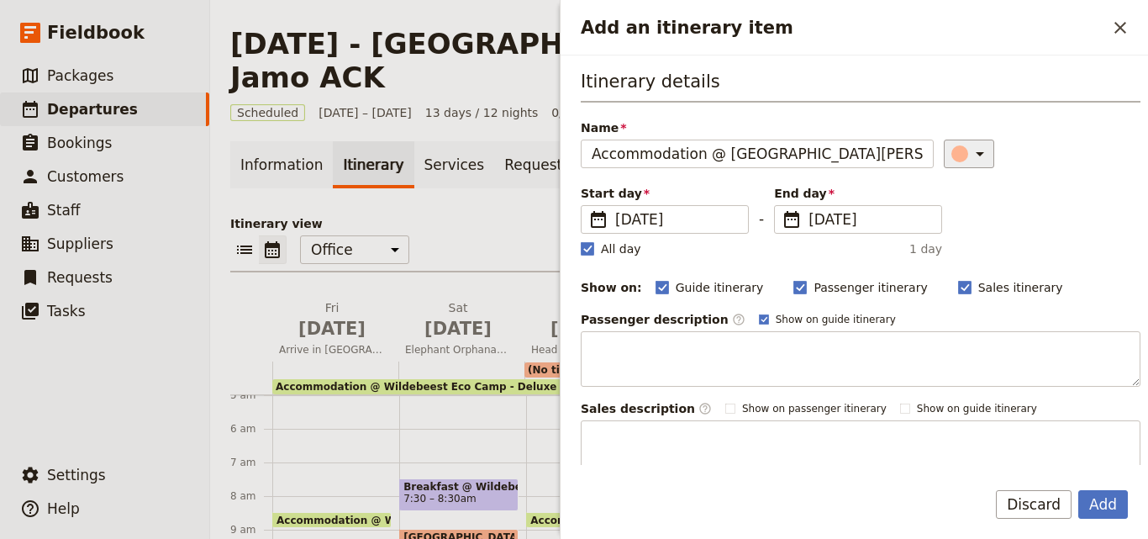
click at [970, 150] on icon "Add an itinerary item" at bounding box center [980, 154] width 20 height 20
click at [965, 220] on button "button" at bounding box center [963, 229] width 20 height 20
click at [582, 246] on rect "Add an itinerary item" at bounding box center [587, 248] width 13 height 13
click at [581, 240] on input "All day" at bounding box center [580, 240] width 1 height 1
checkbox input "false"
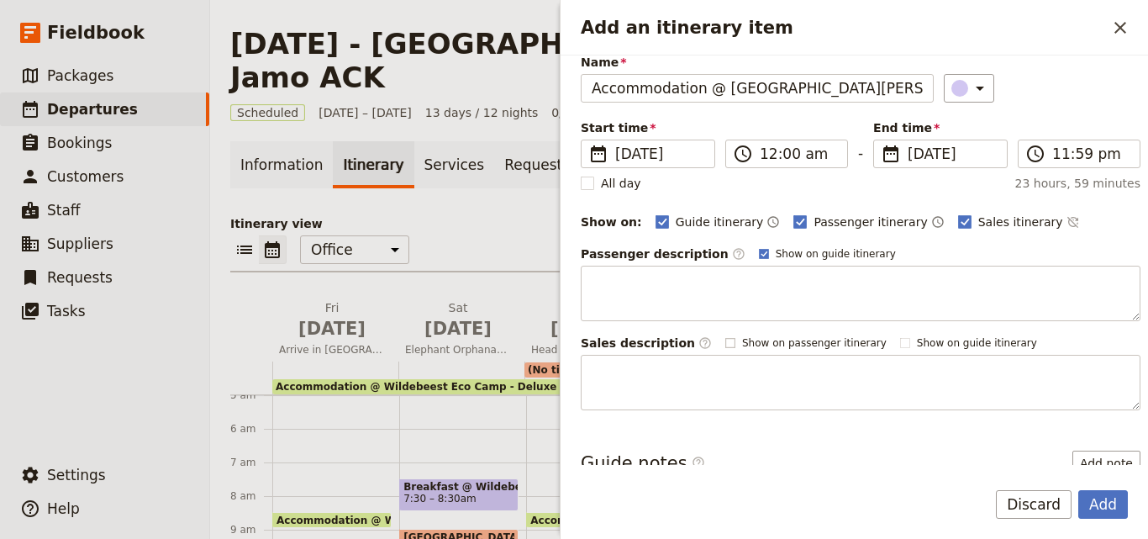
scroll to position [0, 0]
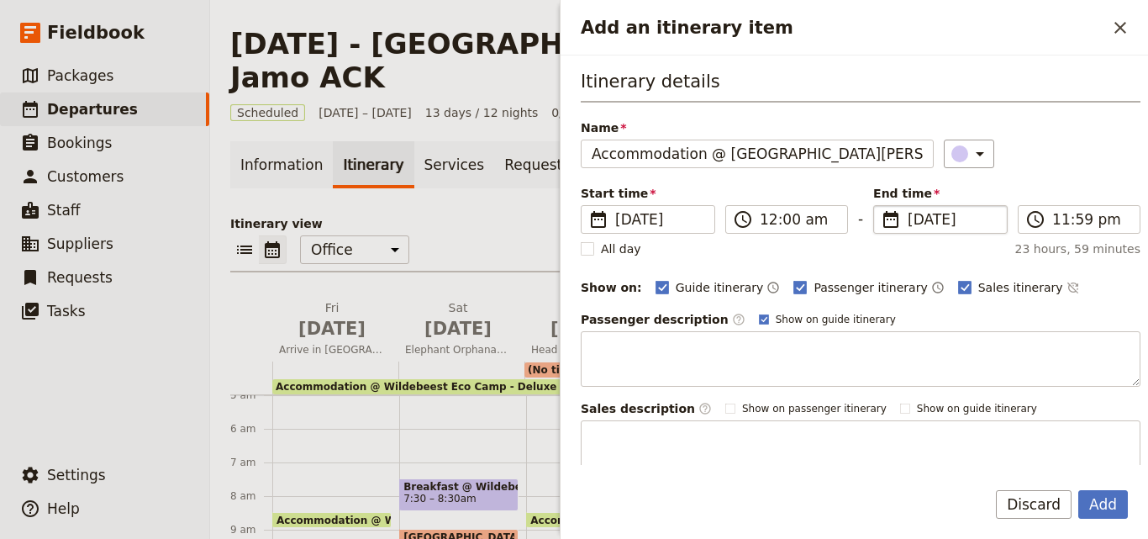
click at [908, 219] on span "[DATE]" at bounding box center [952, 219] width 89 height 20
click at [881, 206] on input "[DATE]" at bounding box center [880, 205] width 1 height 1
click at [908, 218] on input "[DATE]" at bounding box center [952, 219] width 89 height 20
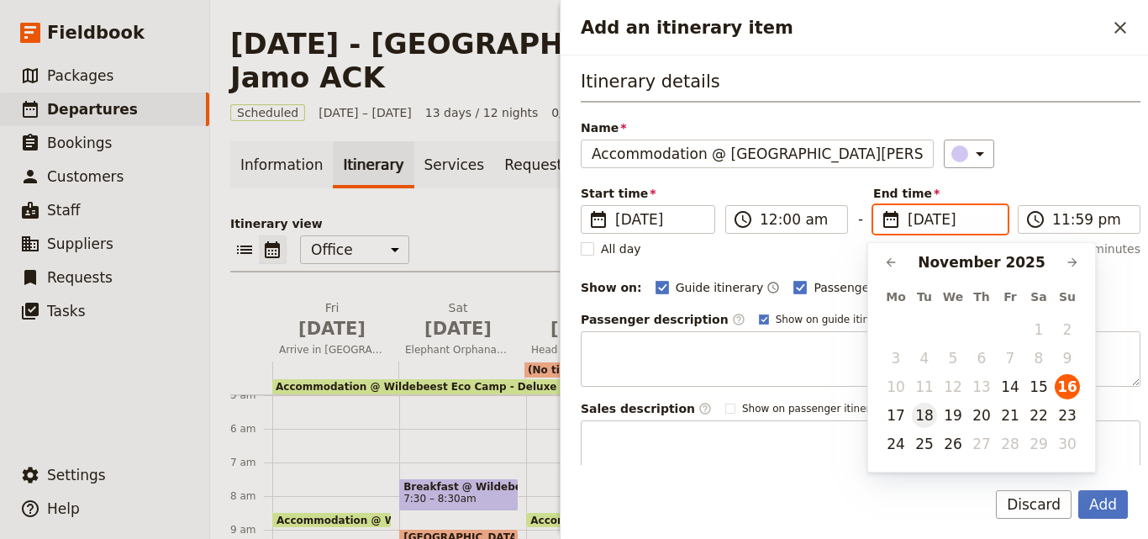
click at [930, 417] on button "18" at bounding box center [924, 415] width 25 height 25
type input "[DATE]"
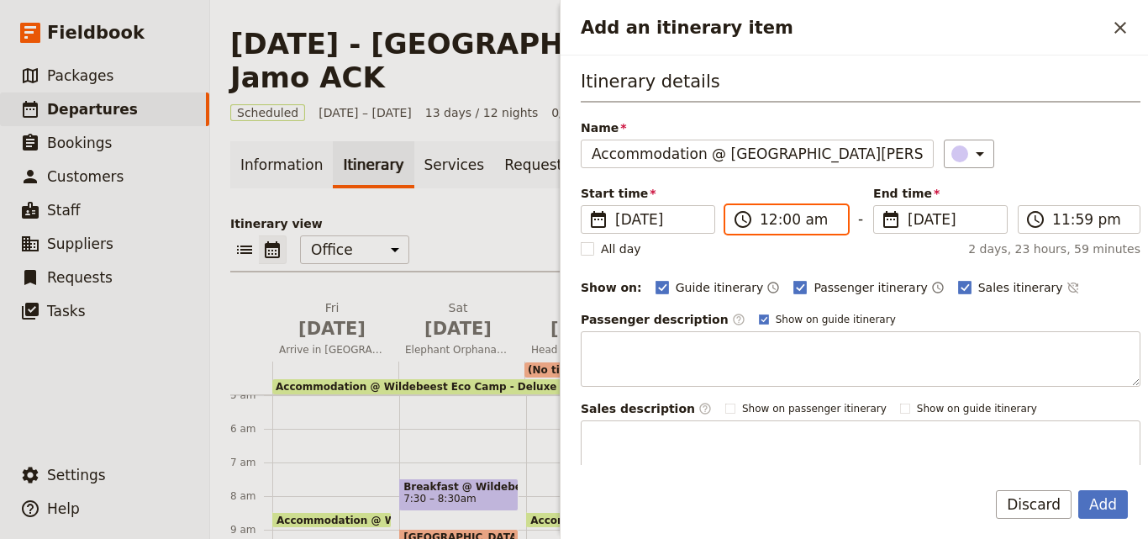
click at [767, 225] on input "12:00 am" at bounding box center [798, 219] width 77 height 20
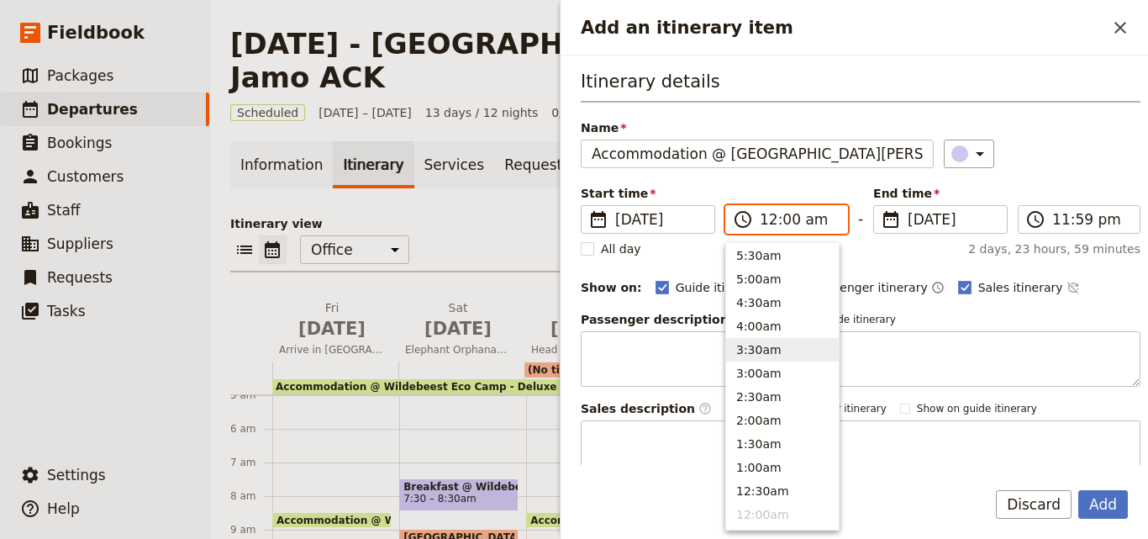
scroll to position [682, 0]
click at [761, 288] on button "8:30am" at bounding box center [782, 283] width 113 height 24
type input "08:30 am"
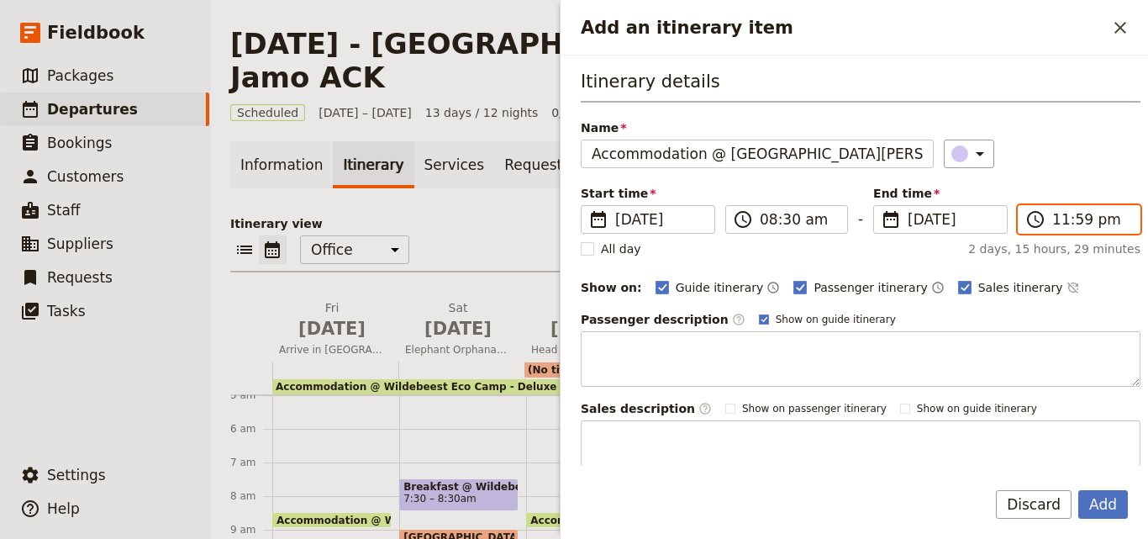
click at [1062, 229] on input "11:59 pm" at bounding box center [1090, 219] width 77 height 20
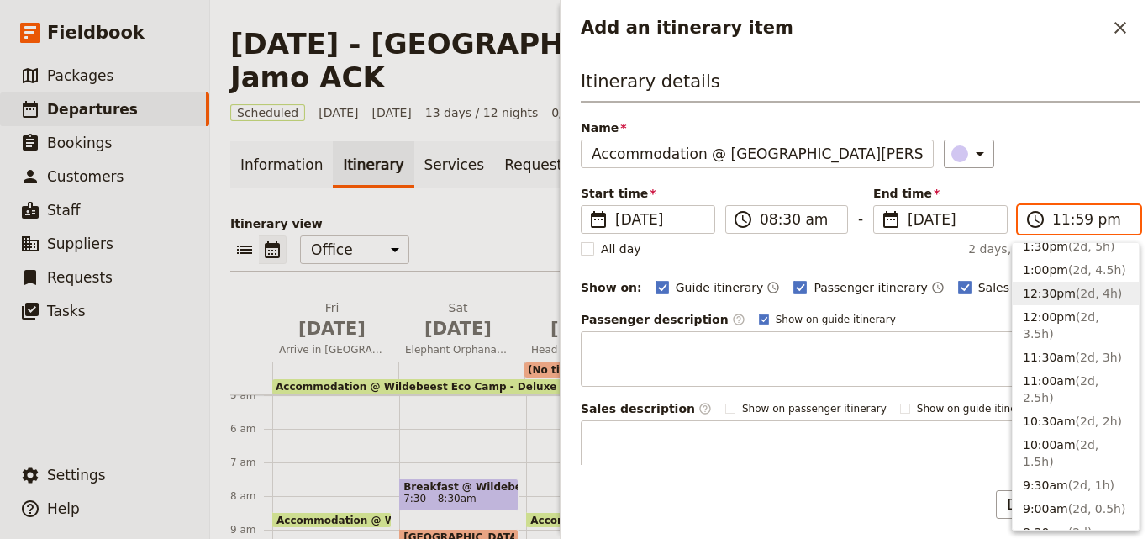
scroll to position [741, 0]
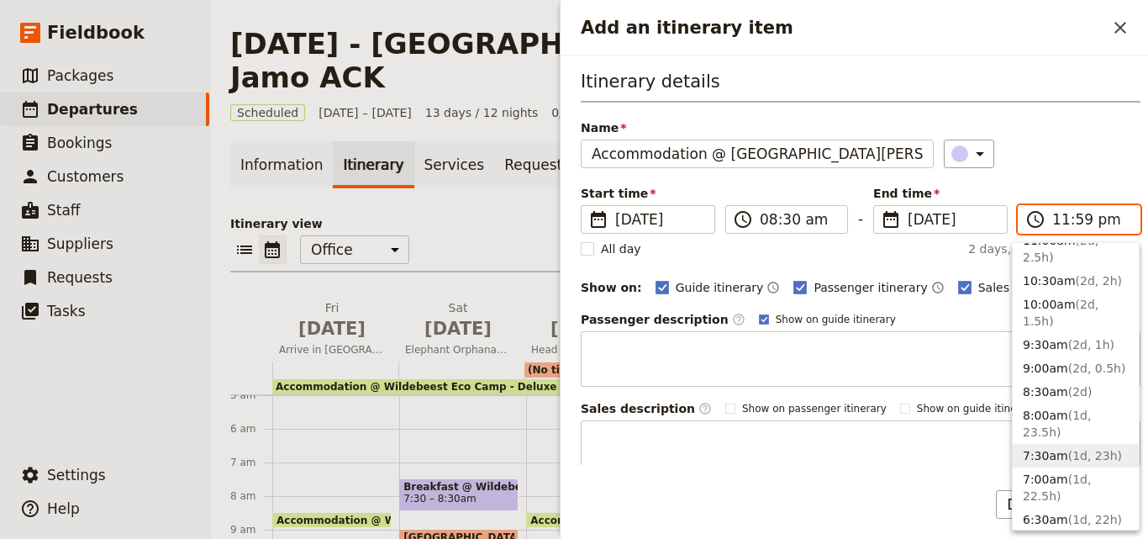
click at [1047, 444] on button "7:30am ( 1d, 23h )" at bounding box center [1076, 456] width 126 height 24
type input "07:30 am"
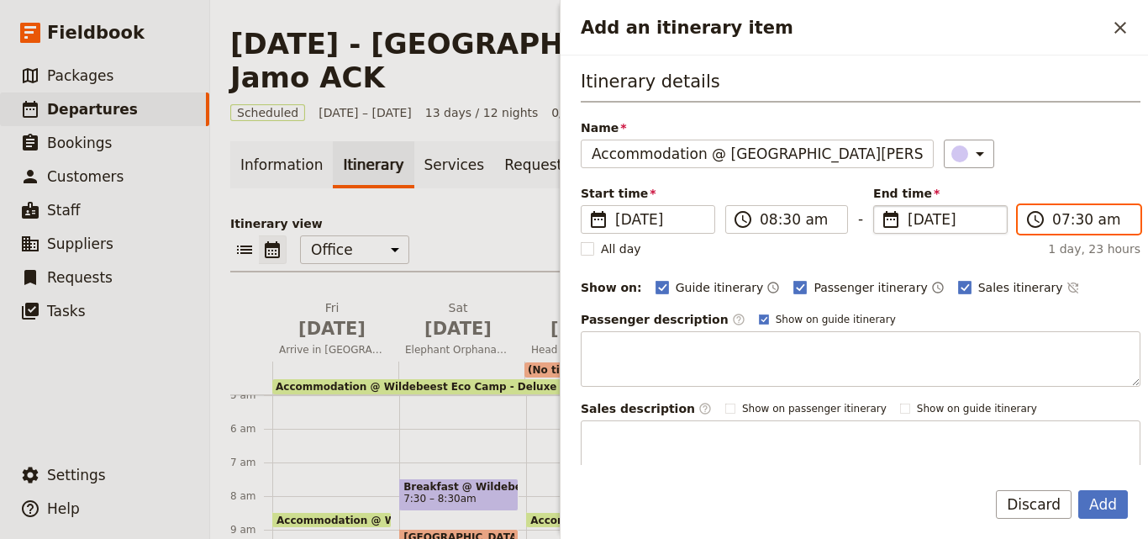
scroll to position [158, 0]
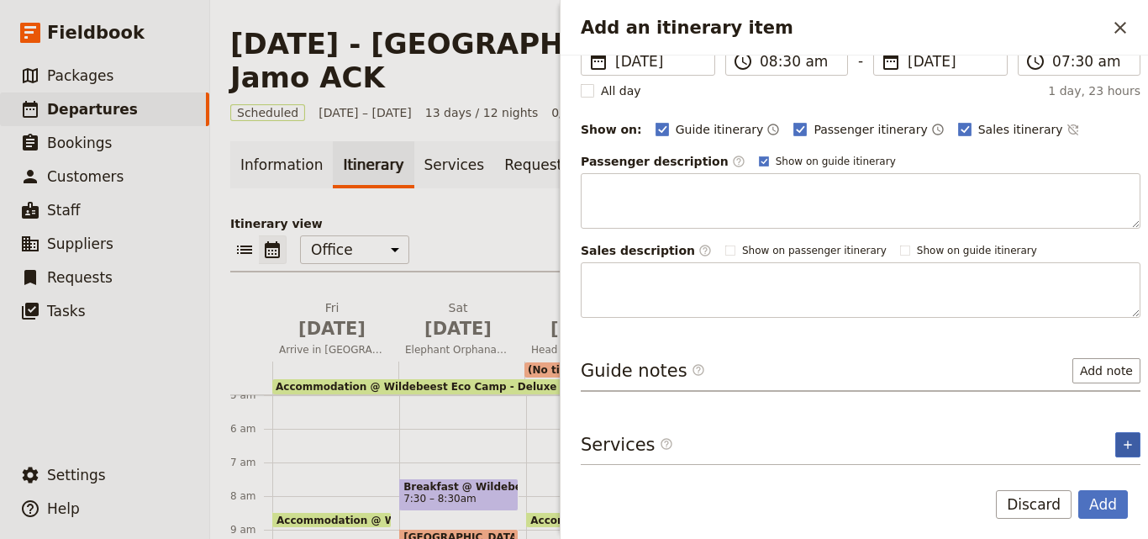
click at [1121, 438] on icon "Add service inclusion" at bounding box center [1127, 444] width 13 height 13
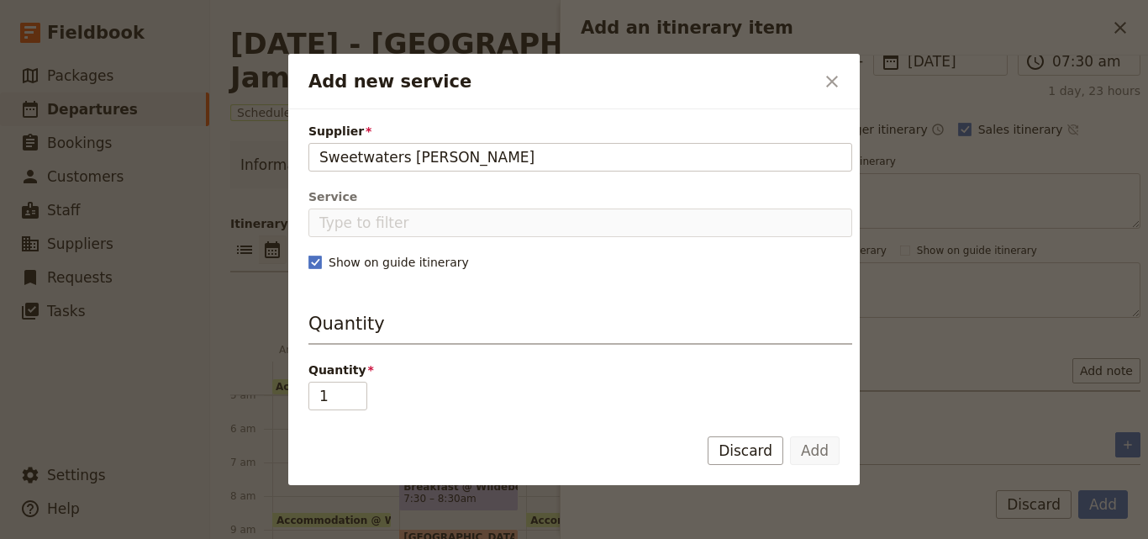
type input "Sweetwaters [PERSON_NAME]"
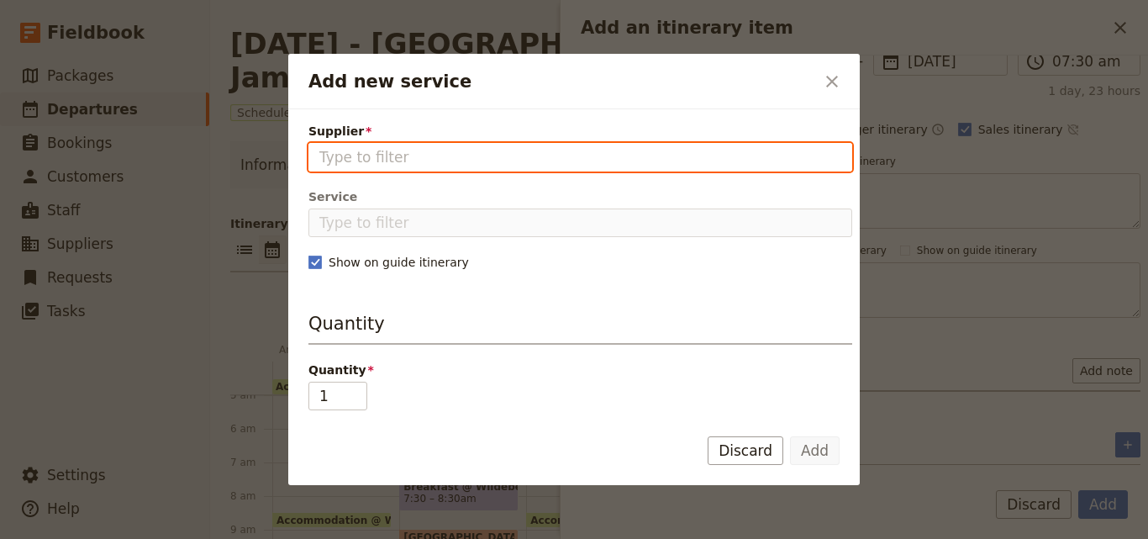
click at [453, 159] on input "Supplier" at bounding box center [580, 157] width 522 height 20
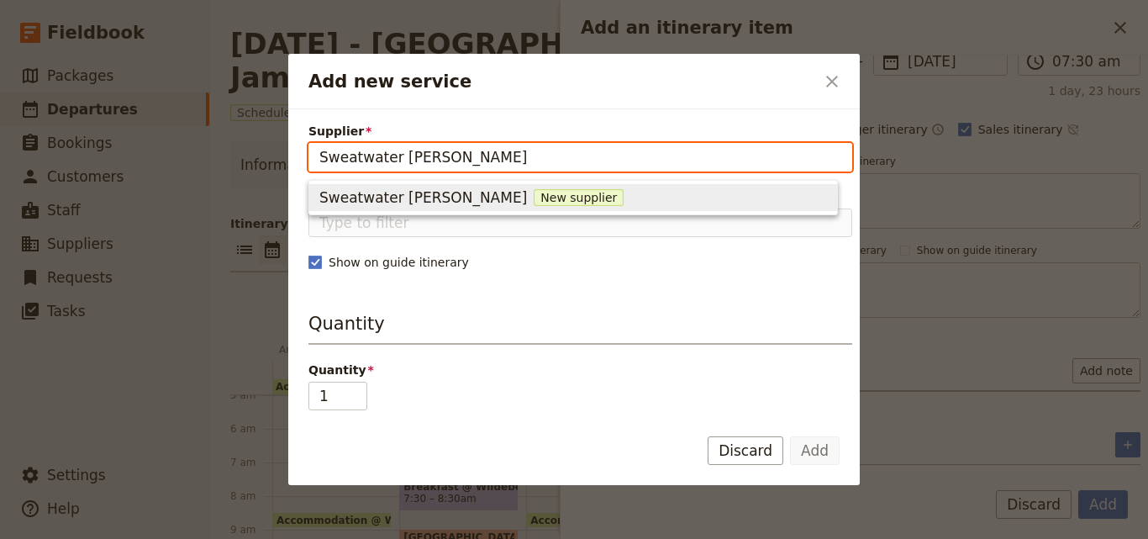
type input "Sweatwater [PERSON_NAME]"
type input "Sweetwater [PERSON_NAME]"
click at [534, 194] on span "New supplier" at bounding box center [579, 197] width 90 height 17
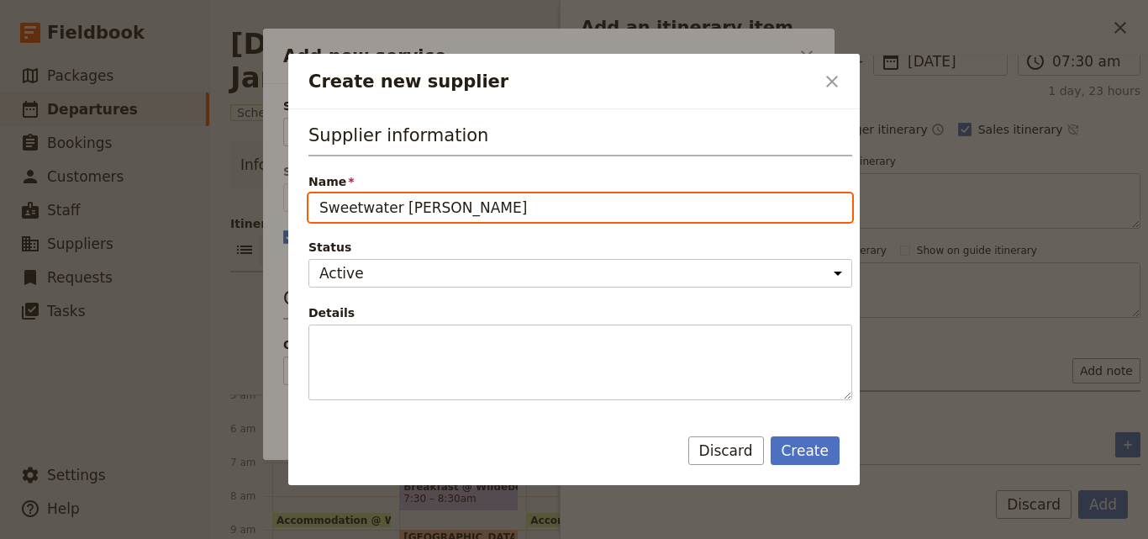
drag, startPoint x: 497, startPoint y: 204, endPoint x: 291, endPoint y: 171, distance: 208.5
click at [291, 171] on div "Supplier information Name [GEOGRAPHIC_DATA][PERSON_NAME] Status Active Inactive…" at bounding box center [574, 260] width 572 height 302
paste input "Sweetwaters"
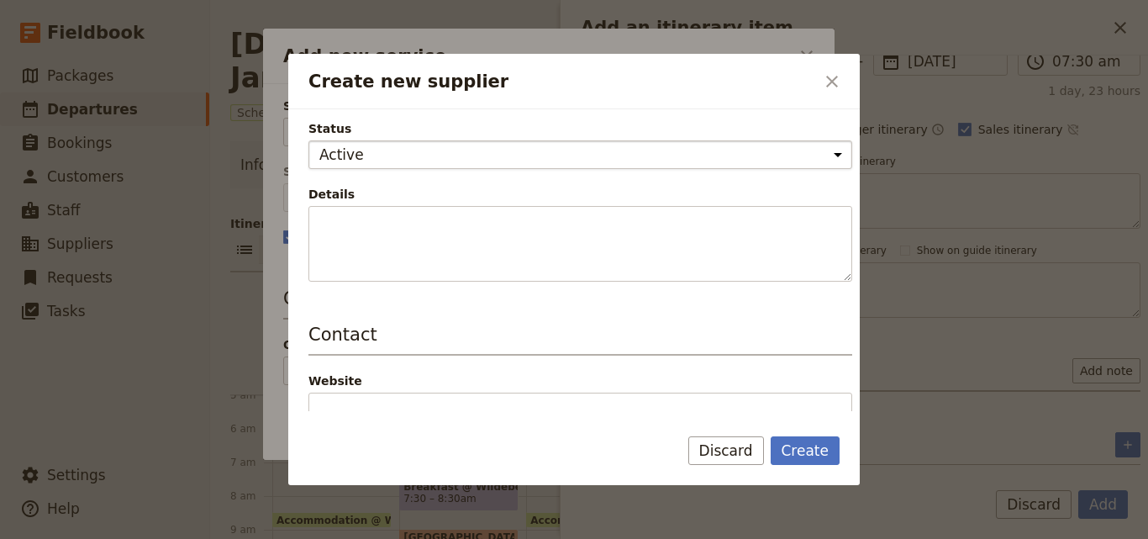
scroll to position [252, 0]
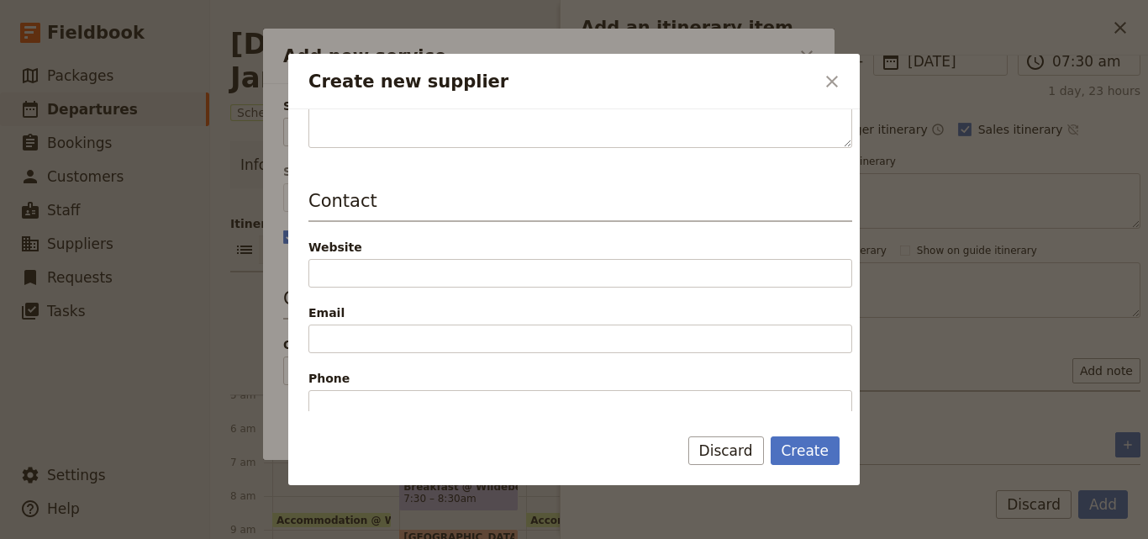
type input "Sweetwaters [PERSON_NAME]"
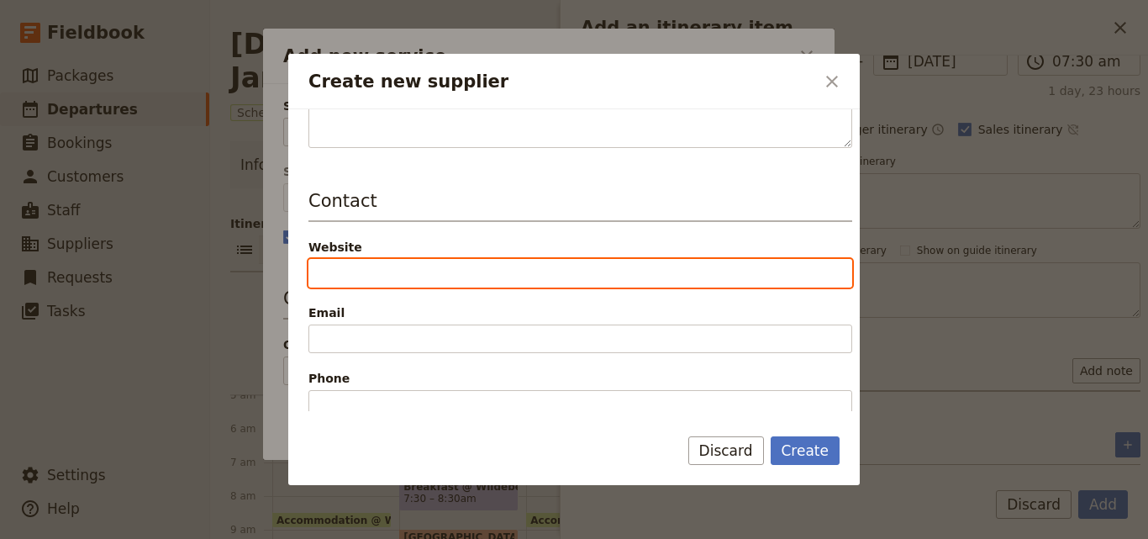
click at [430, 265] on input "Website" at bounding box center [580, 273] width 544 height 29
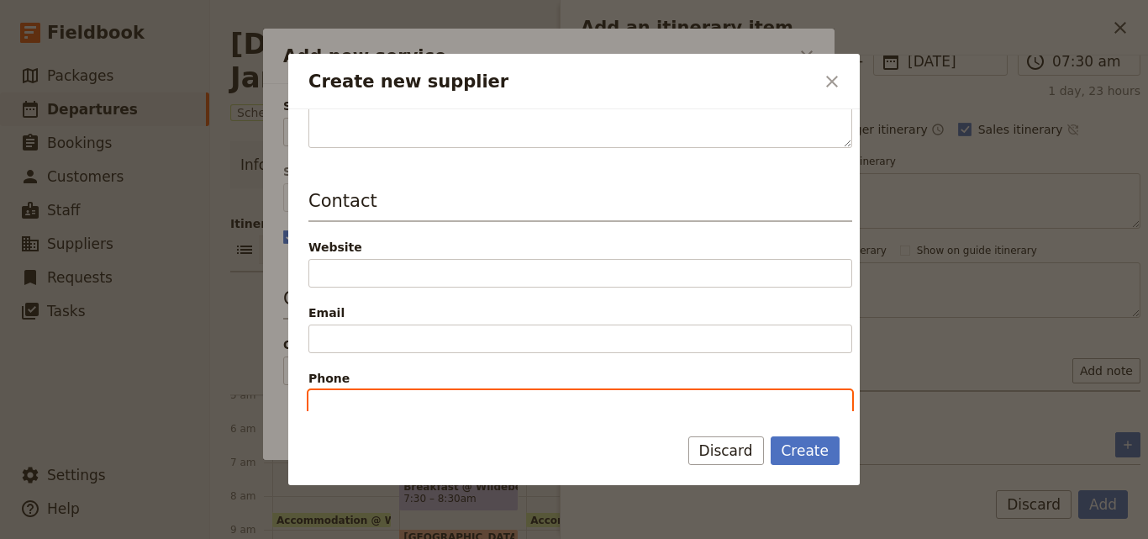
paste input "[PHONE_NUMBER]"
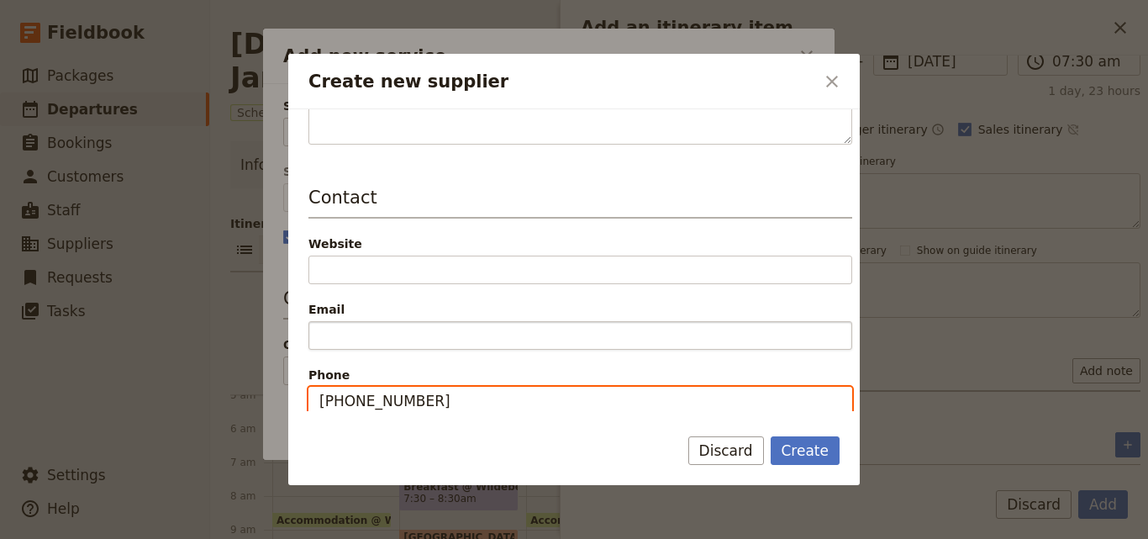
type input "[PHONE_NUMBER]"
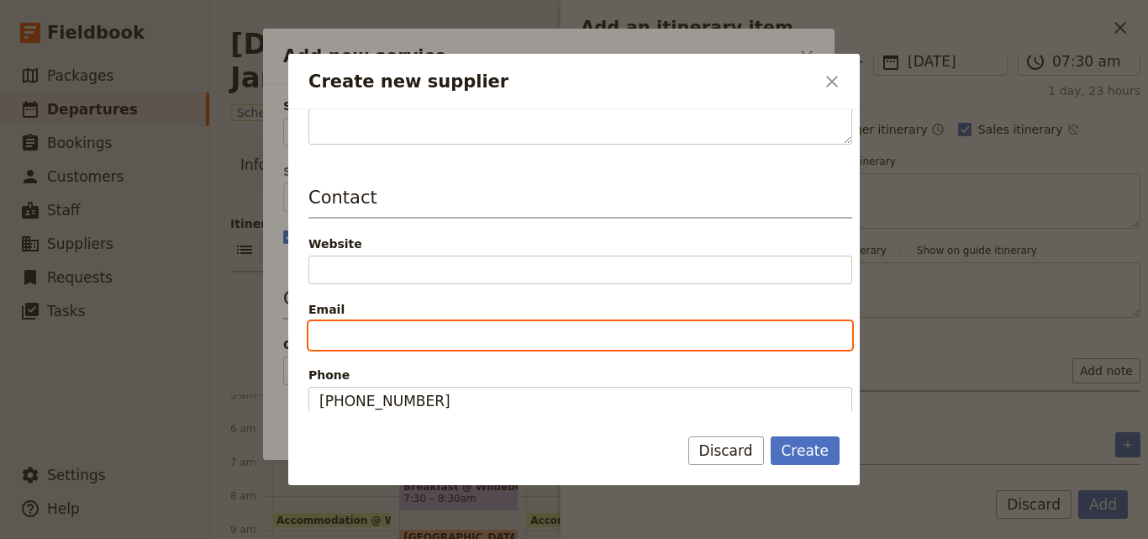
click at [330, 333] on input "Email" at bounding box center [580, 335] width 544 height 29
paste input "[EMAIL_ADDRESS][DOMAIN_NAME]"
click at [319, 335] on input "[EMAIL_ADDRESS][DOMAIN_NAME]" at bounding box center [580, 335] width 544 height 29
type input "[EMAIL_ADDRESS][DOMAIN_NAME]"
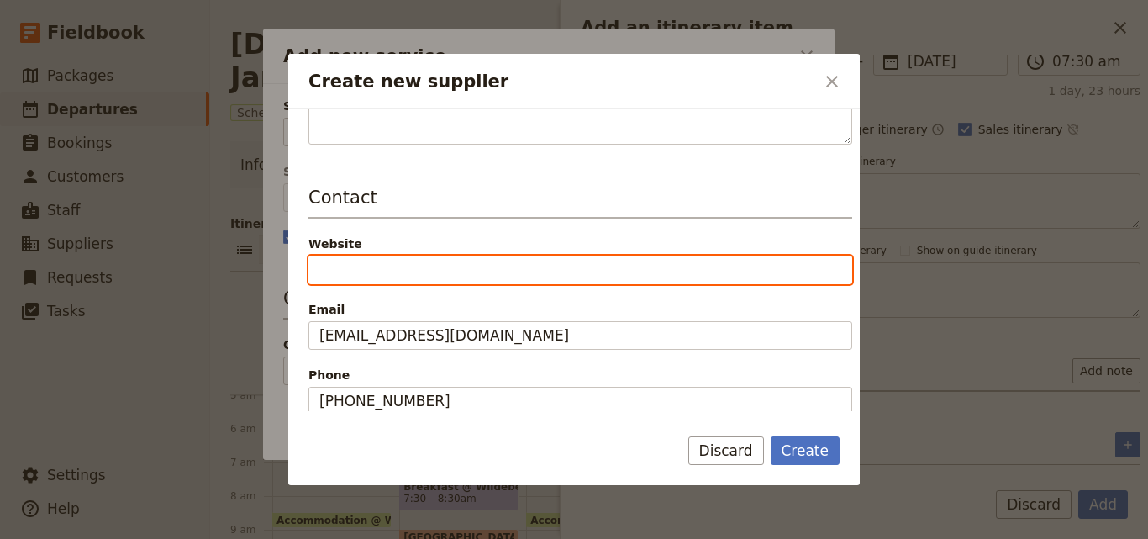
click at [368, 274] on input "Website" at bounding box center [580, 270] width 544 height 29
paste input "[URL][DOMAIN_NAME]"
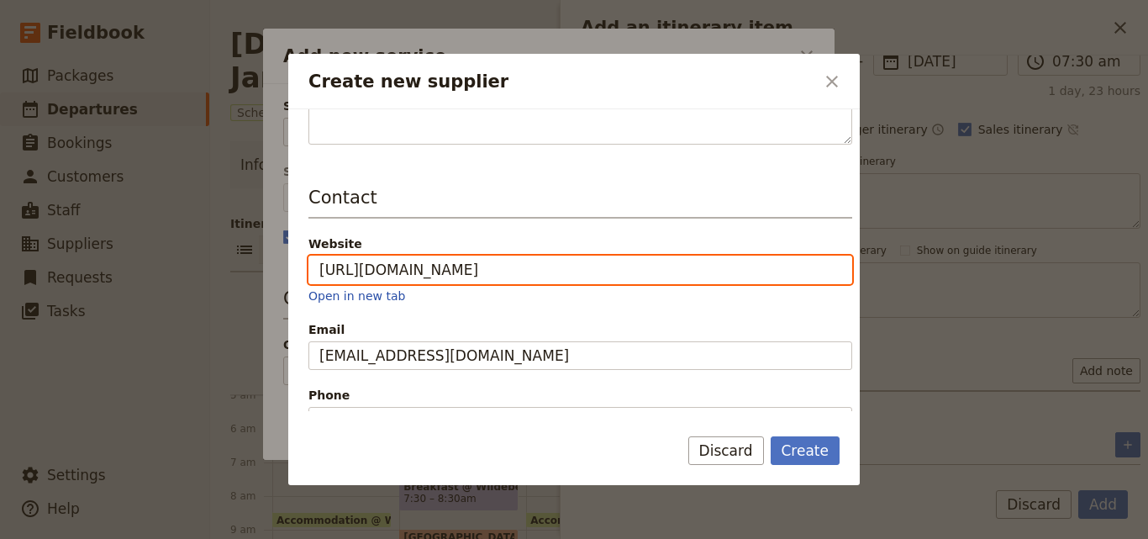
type input "[URL][DOMAIN_NAME]"
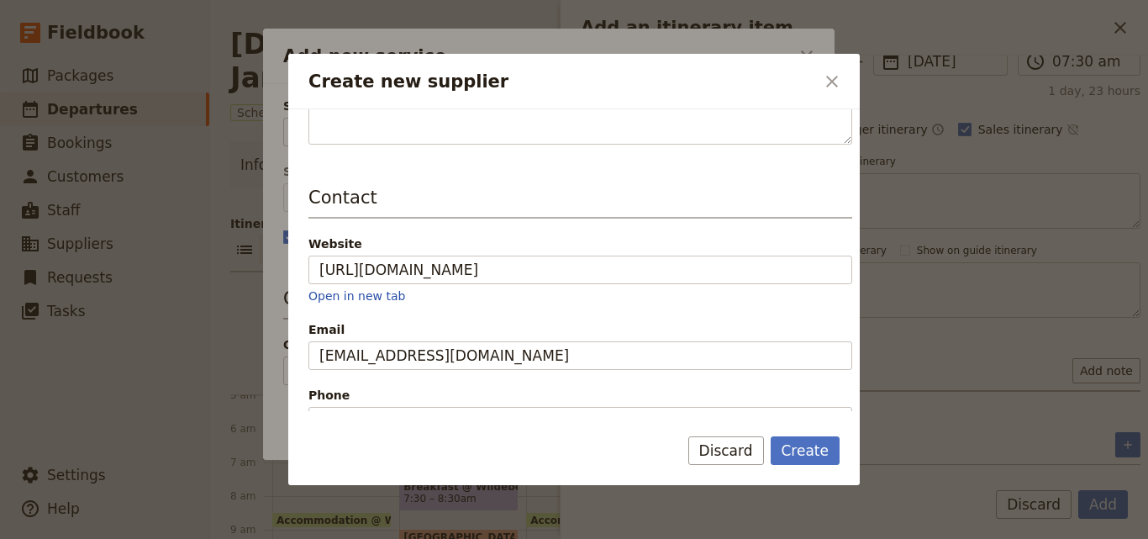
click at [653, 315] on div "Contact Website [URL][DOMAIN_NAME] Open in new tab Email [EMAIL_ADDRESS][DOMAIN…" at bounding box center [580, 343] width 544 height 316
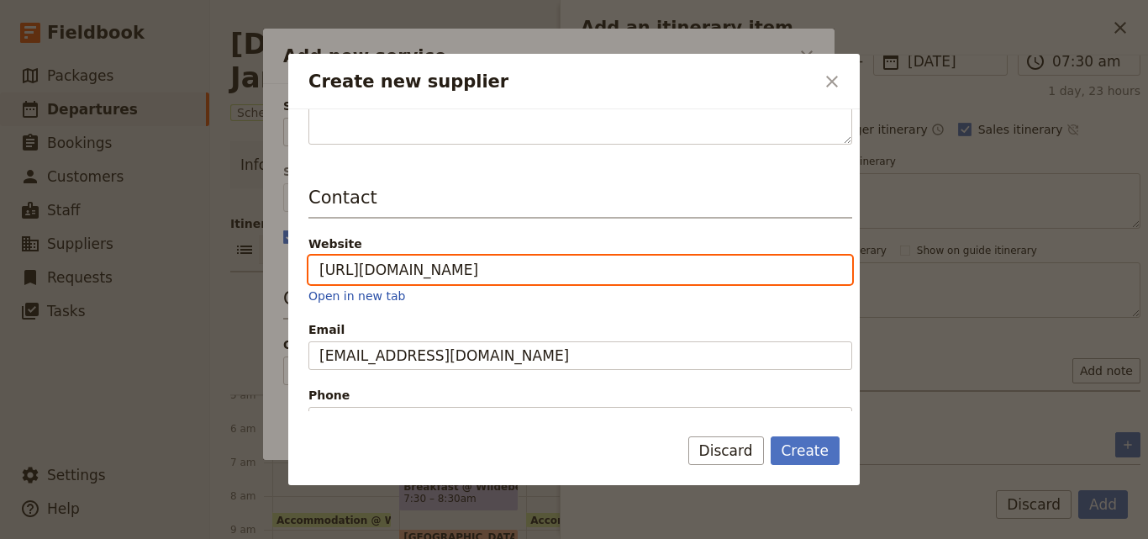
click at [710, 267] on input "[URL][DOMAIN_NAME]" at bounding box center [580, 270] width 544 height 29
click at [771, 436] on button "Create" at bounding box center [806, 450] width 70 height 29
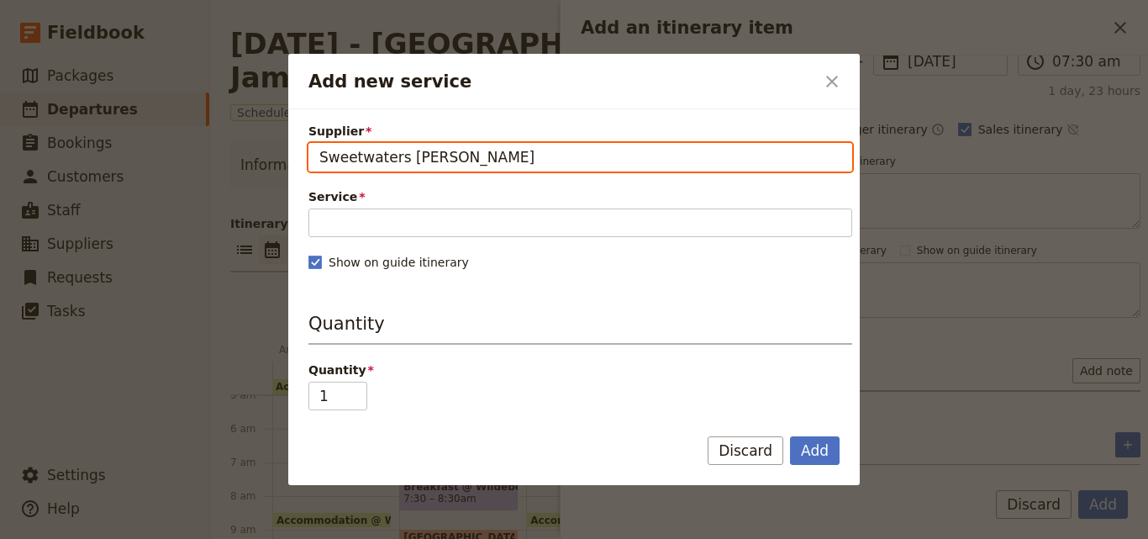
type input "Sweetwaters [PERSON_NAME]"
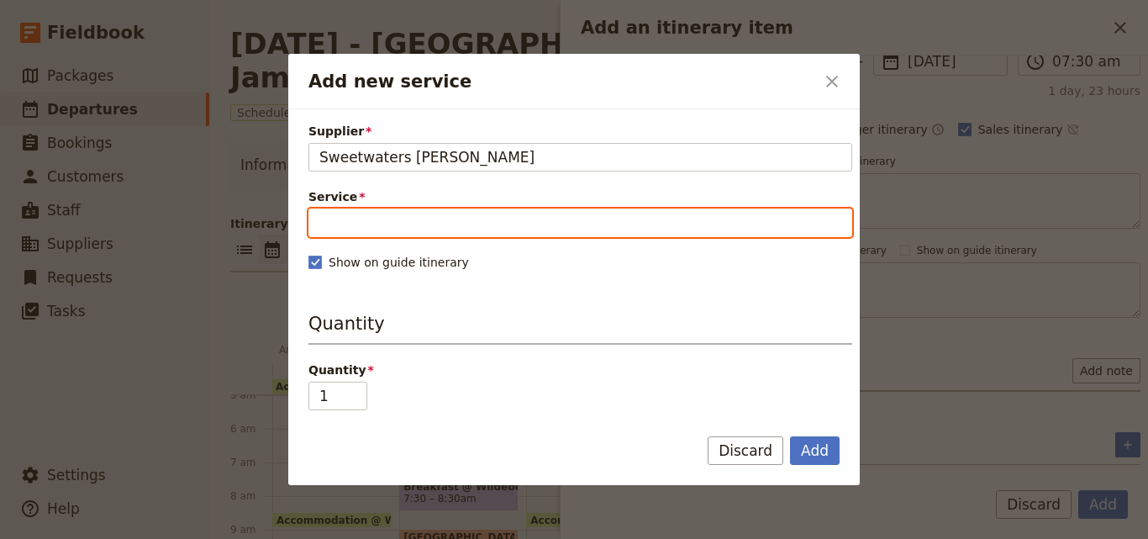
click at [449, 219] on input "Service" at bounding box center [580, 222] width 544 height 29
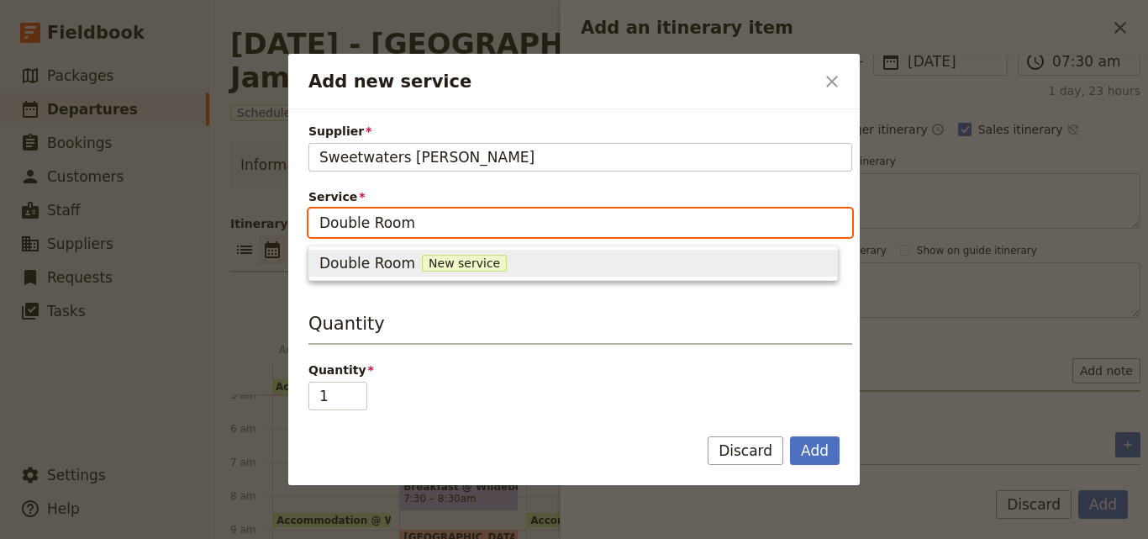
type input "Double Room"
click at [445, 262] on span "New service" at bounding box center [464, 263] width 85 height 17
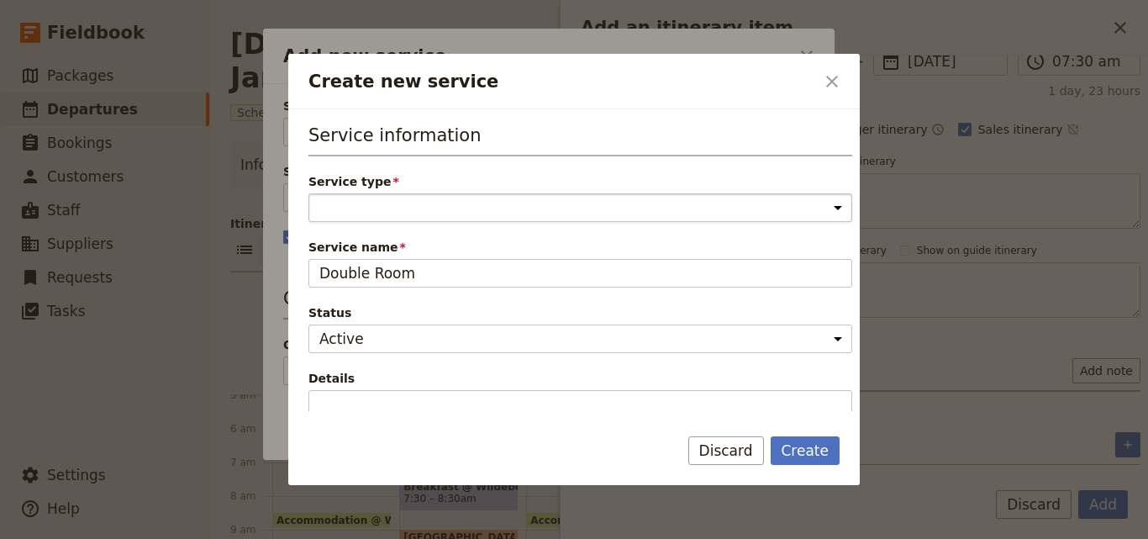
click at [445, 207] on select "Accommodation Activity Transport Flight Food and beverage Other" at bounding box center [580, 207] width 544 height 29
select select "AccommodationService"
click at [308, 193] on select "Accommodation Activity Transport Flight Food and beverage Other" at bounding box center [580, 207] width 544 height 29
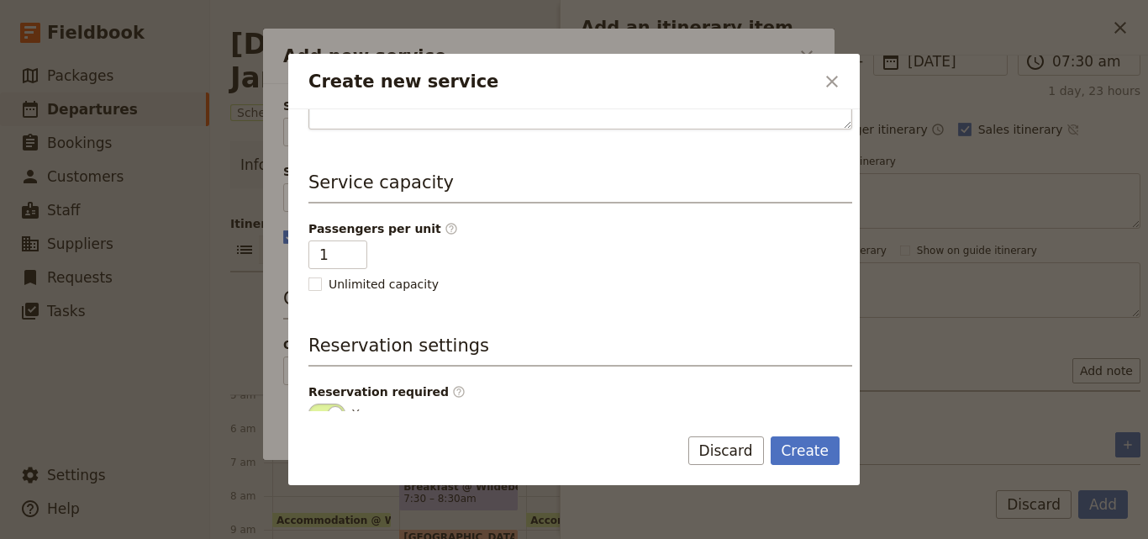
scroll to position [424, 0]
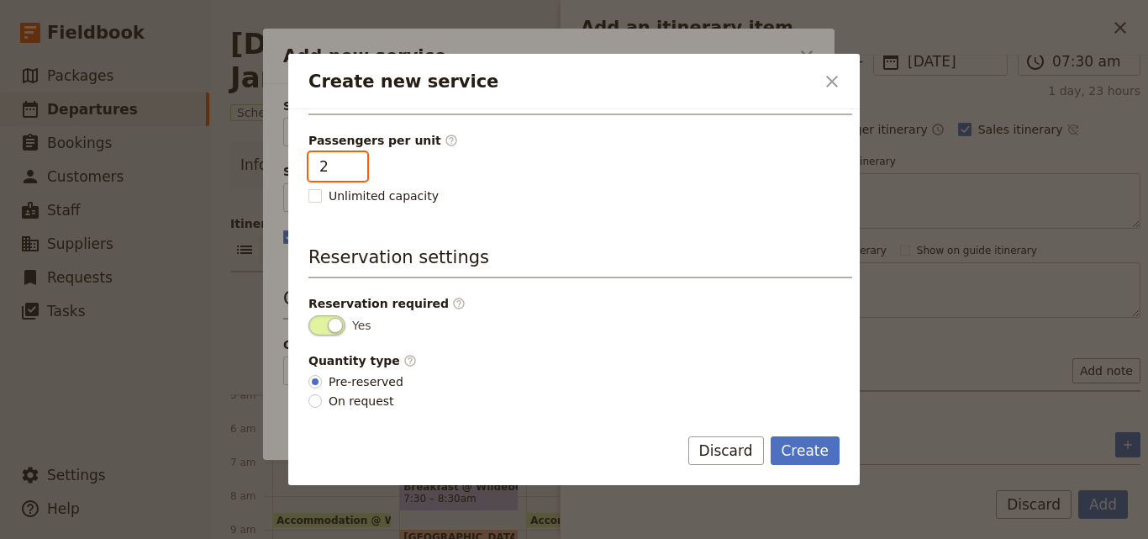
type input "2"
click at [348, 159] on input "2" at bounding box center [337, 166] width 59 height 29
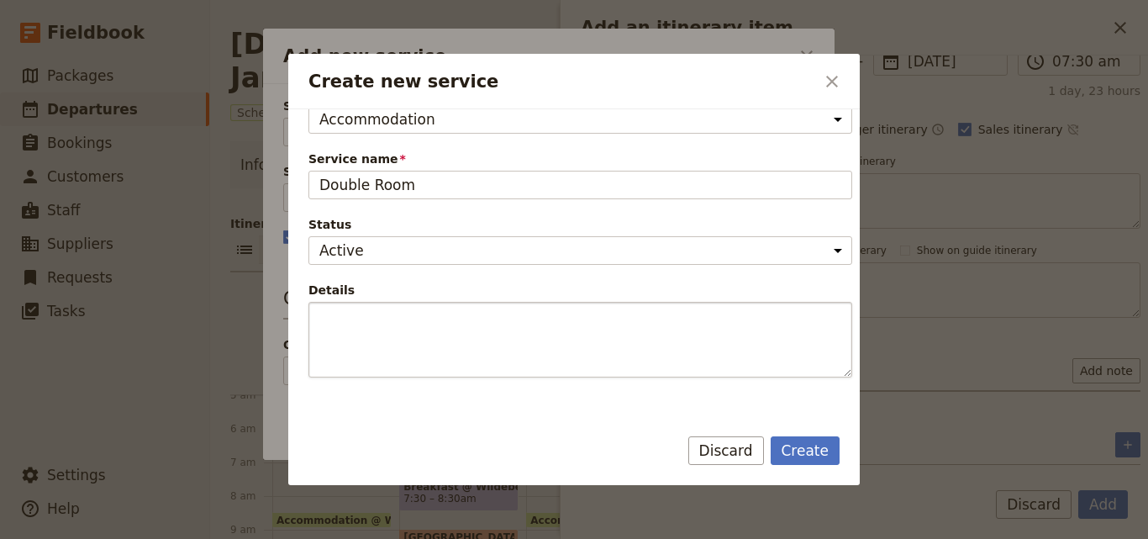
scroll to position [0, 0]
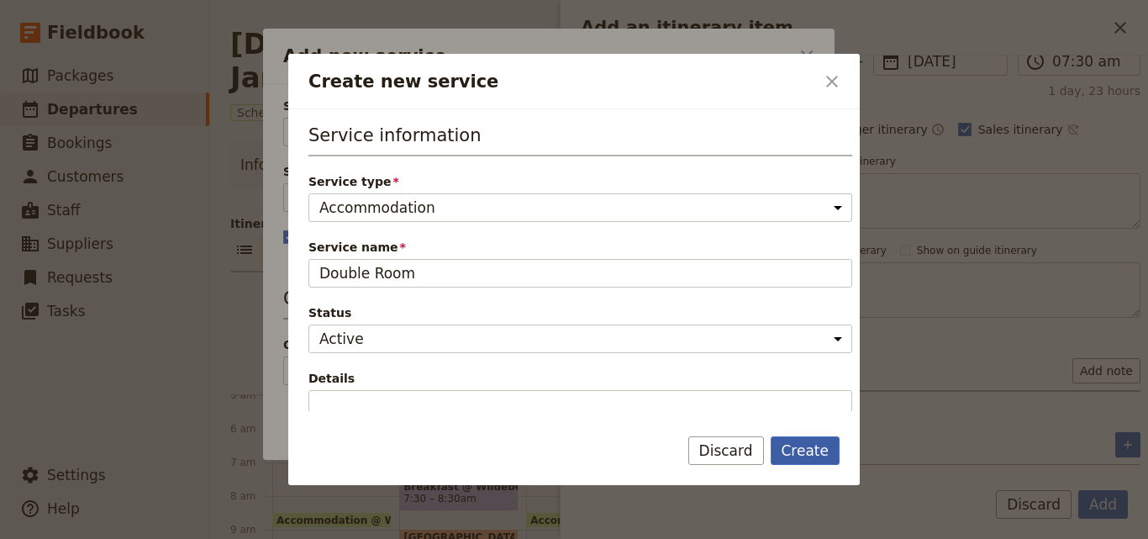
click at [821, 455] on button "Create" at bounding box center [806, 450] width 70 height 29
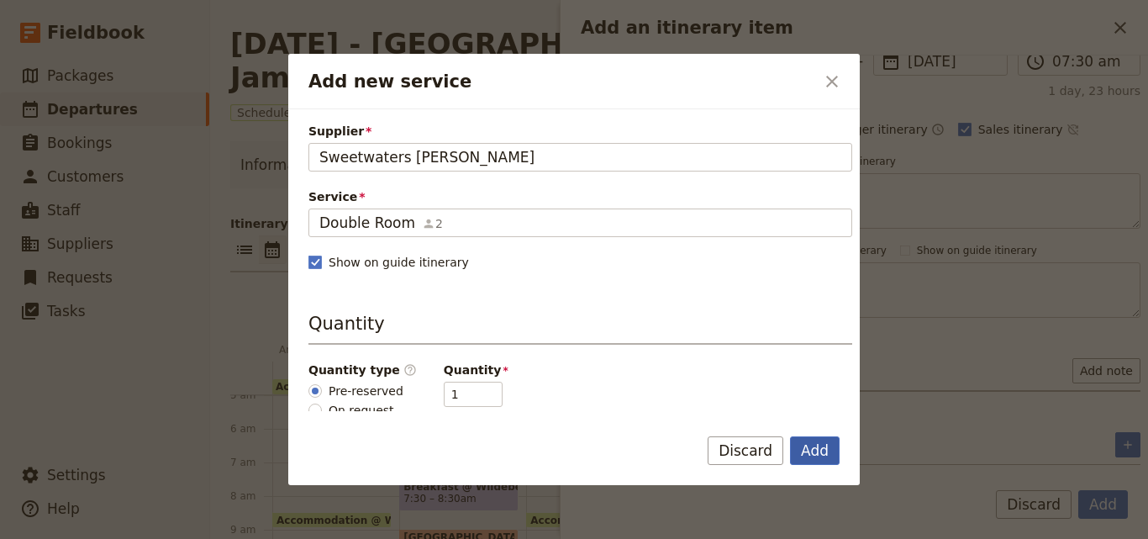
click at [818, 452] on button "Add" at bounding box center [815, 450] width 50 height 29
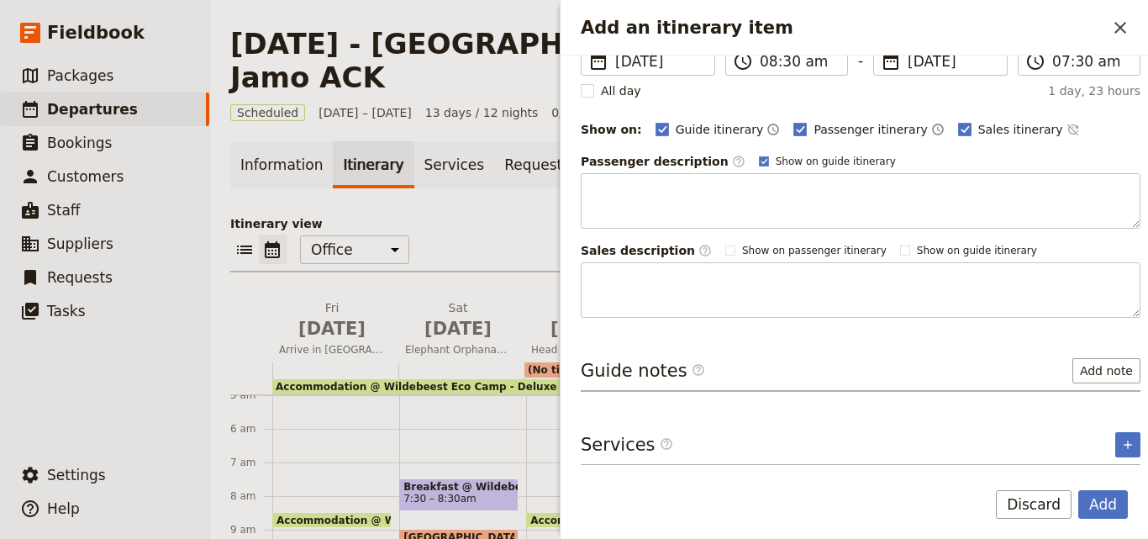
scroll to position [218, 0]
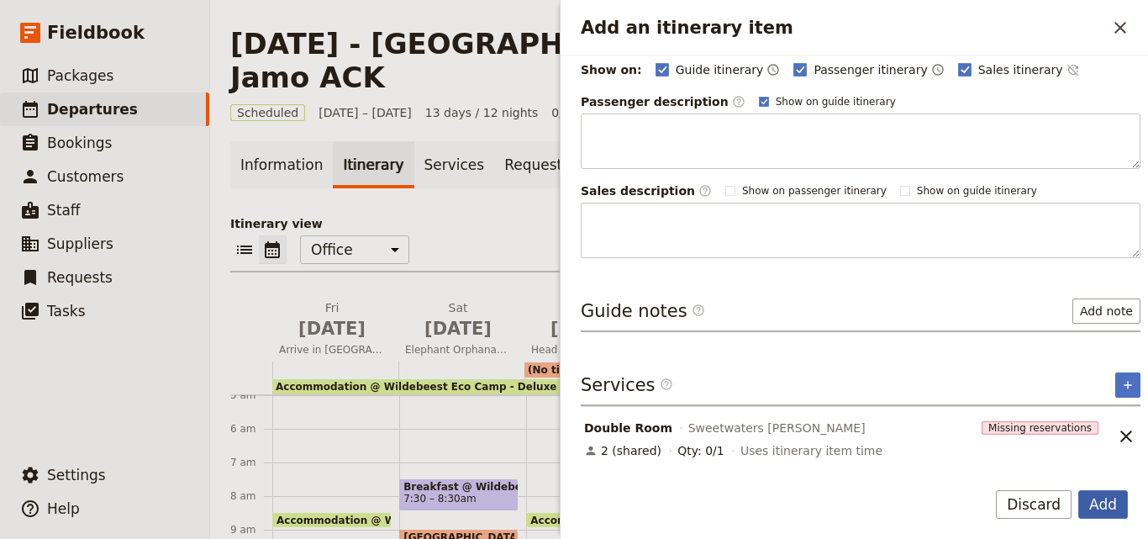
click at [1118, 503] on button "Add" at bounding box center [1103, 504] width 50 height 29
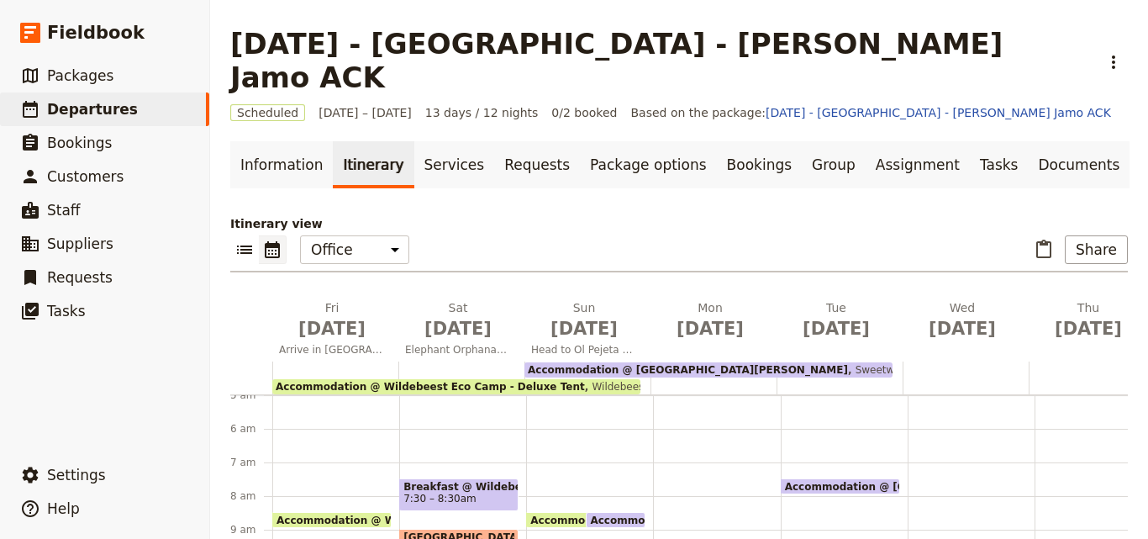
click at [495, 381] on span "Accommodation @ Wildebeest Eco Camp - Deluxe Tent" at bounding box center [430, 387] width 309 height 12
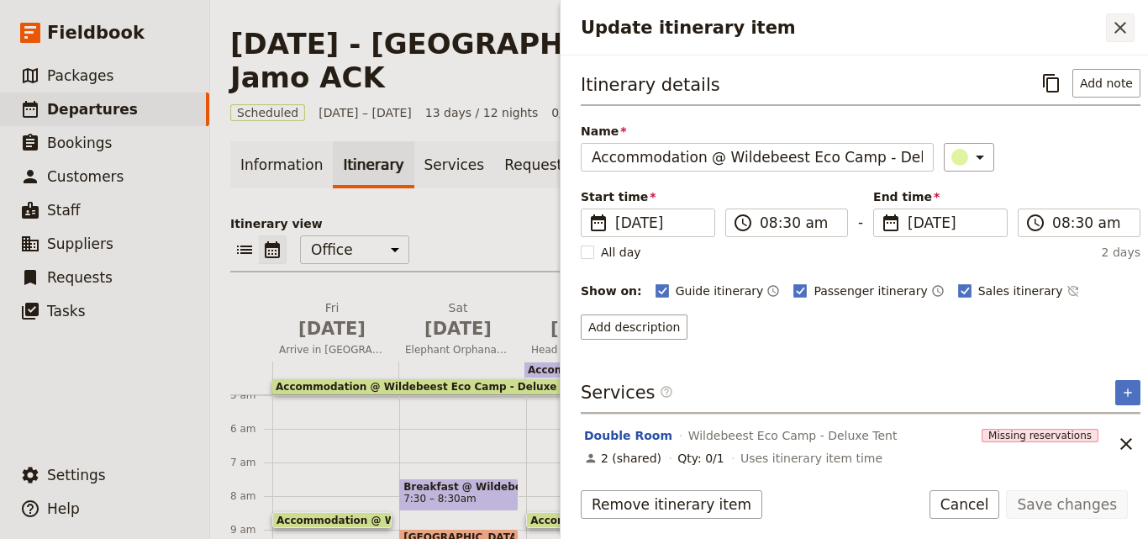
click at [1120, 26] on icon "Close drawer" at bounding box center [1121, 28] width 12 height 12
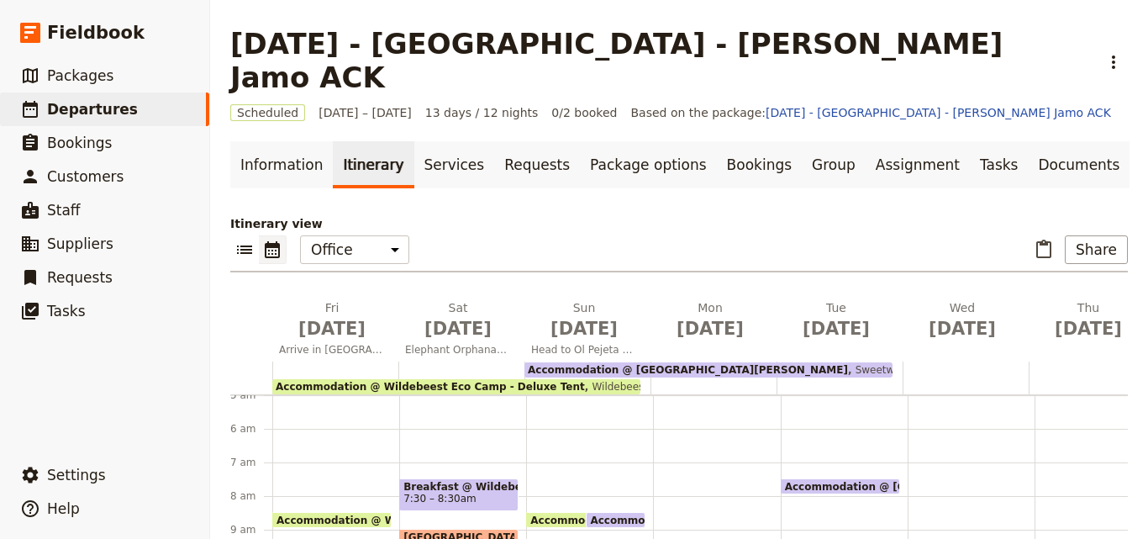
click at [848, 364] on span "Sweetwaters [PERSON_NAME]" at bounding box center [928, 370] width 160 height 12
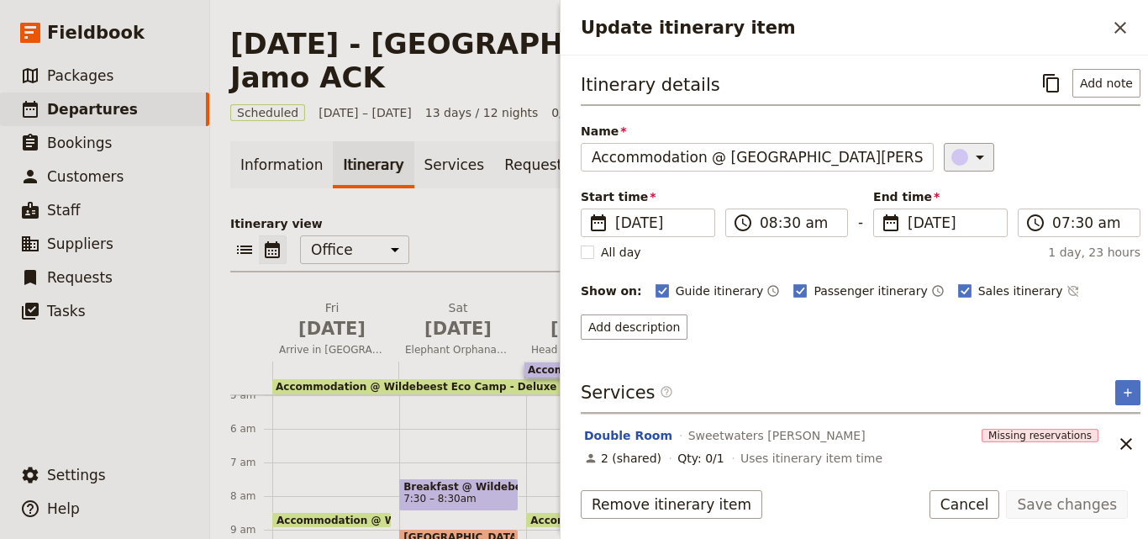
click at [970, 158] on icon "Update itinerary item" at bounding box center [980, 157] width 20 height 20
click at [945, 217] on div "button" at bounding box center [943, 212] width 17 height 17
click at [1079, 500] on button "Save changes" at bounding box center [1067, 504] width 122 height 29
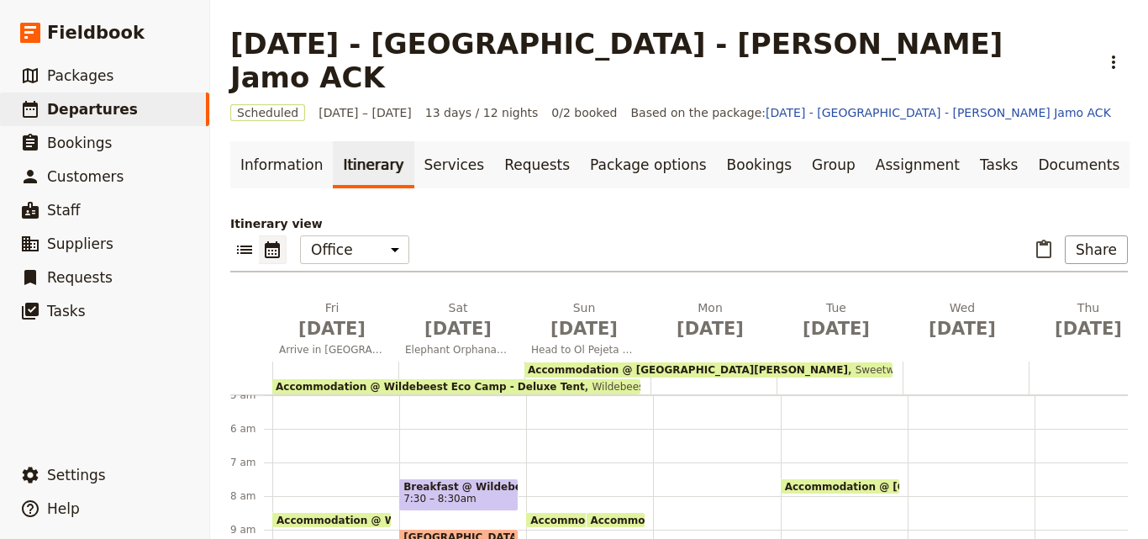
scroll to position [168, 0]
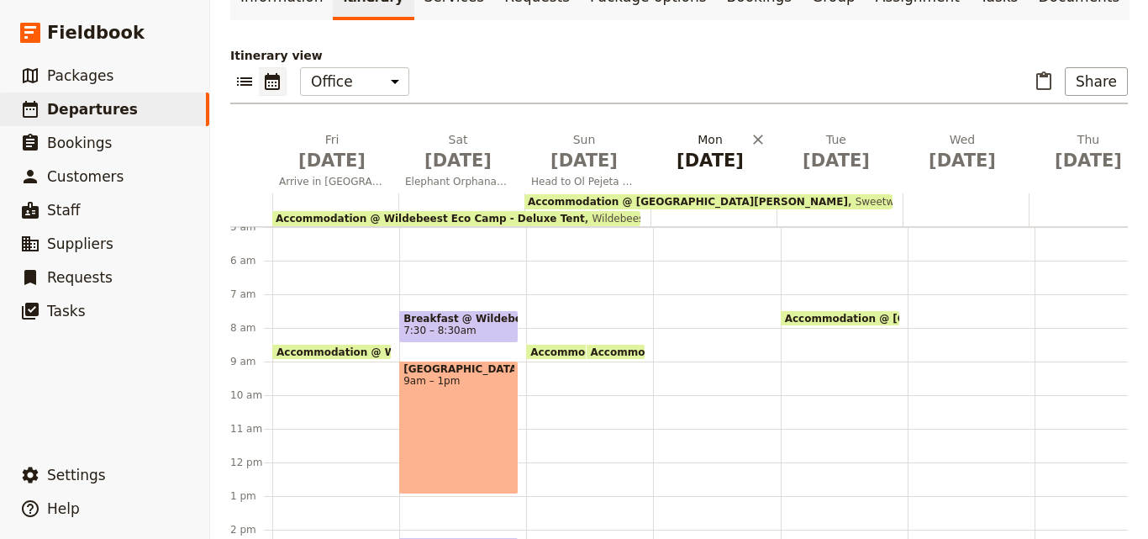
click at [729, 131] on h2 "[DATE]" at bounding box center [710, 152] width 106 height 42
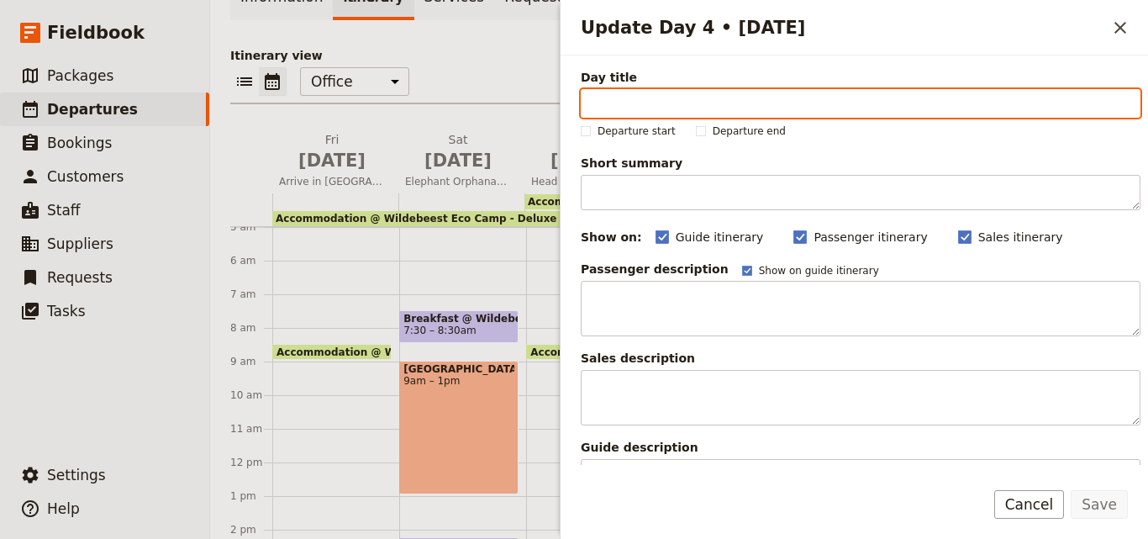
paste input "Game Drives - Ol Pejeta Conservancy"
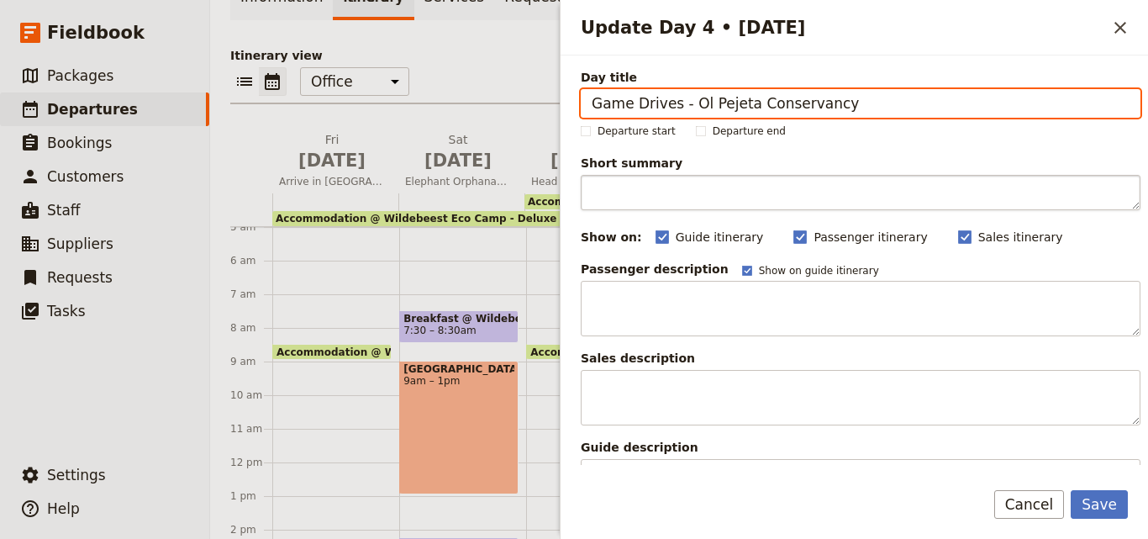
type input "Game Drives - Ol Pejeta Conservancy"
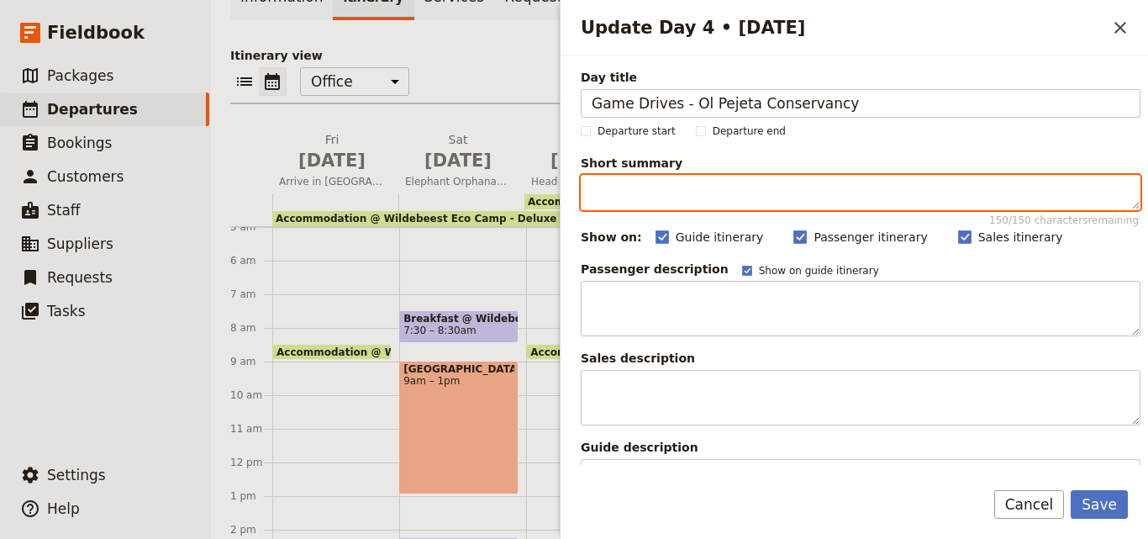
click at [646, 196] on textarea "Short summary 150 / 150 characters remaining" at bounding box center [861, 192] width 560 height 35
paste textarea "Game drives in Ol Pejeta, visit Sweetwaters [GEOGRAPHIC_DATA], and meet [PERSON…"
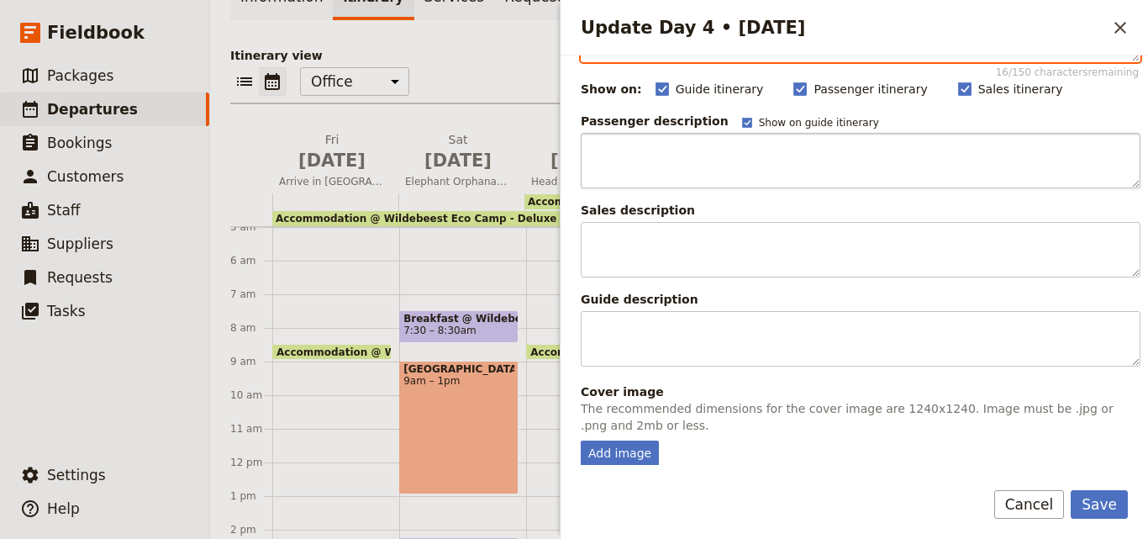
scroll to position [419, 0]
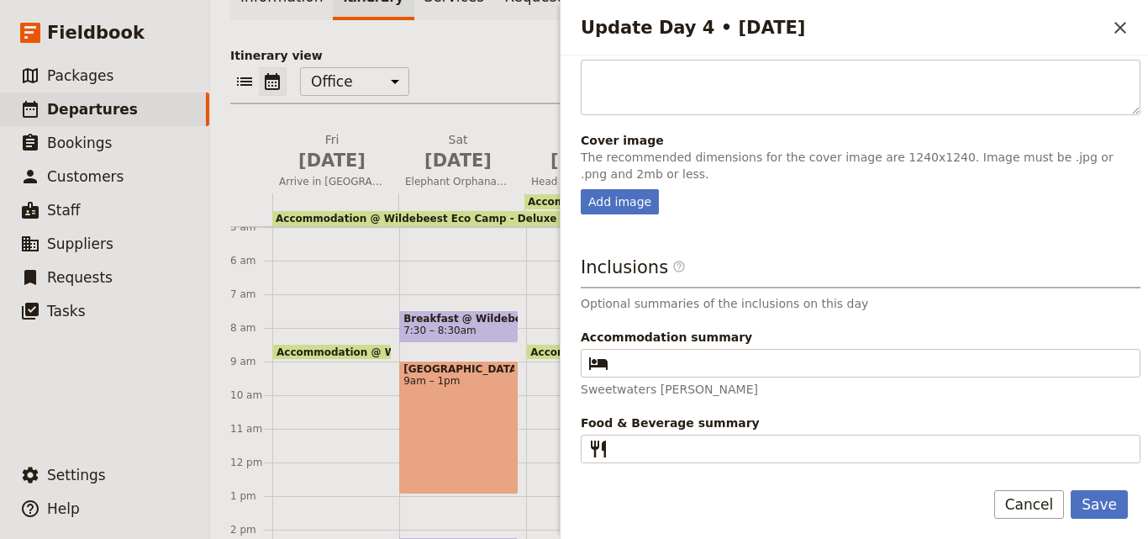
type textarea "Game drives in Ol Pejeta, visit Sweetwaters [GEOGRAPHIC_DATA], and meet [PERSON…"
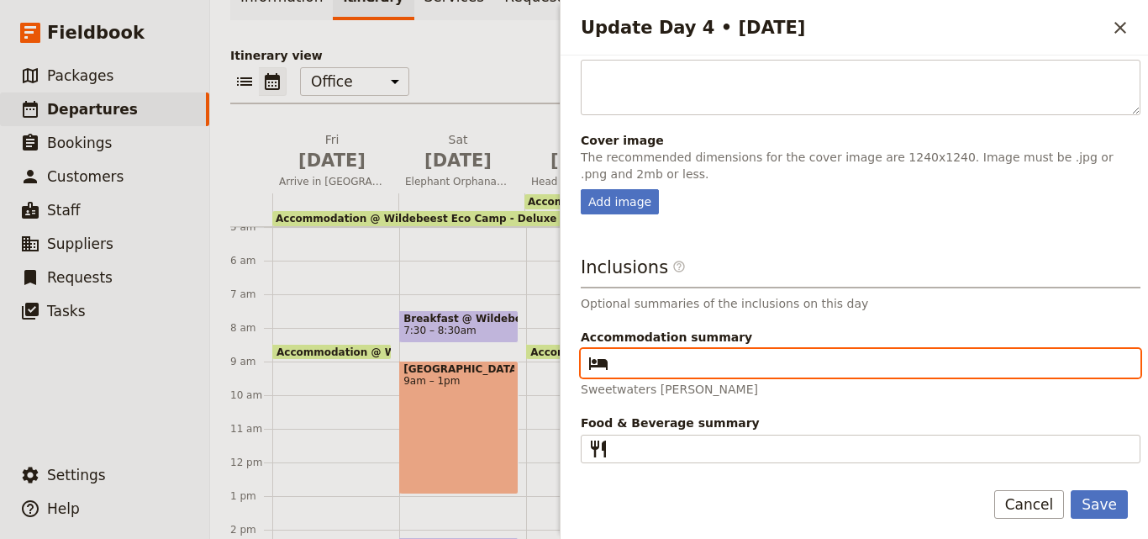
paste input "Sweetwaters [PERSON_NAME]"
type input "Sweetwaters [PERSON_NAME]"
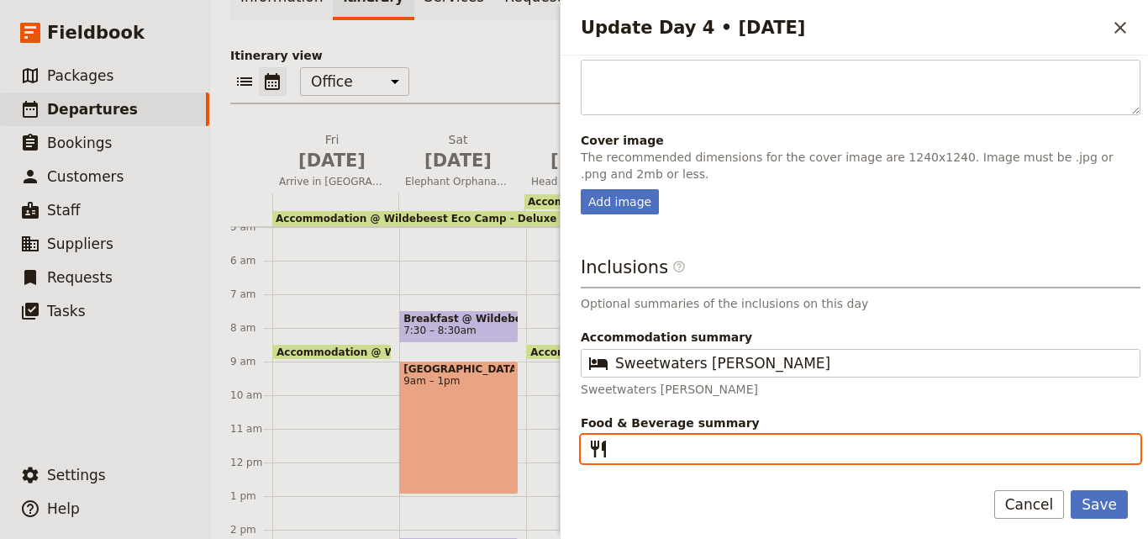
click at [648, 451] on input "Food & Beverage summary ​" at bounding box center [872, 449] width 514 height 20
type input "B L D"
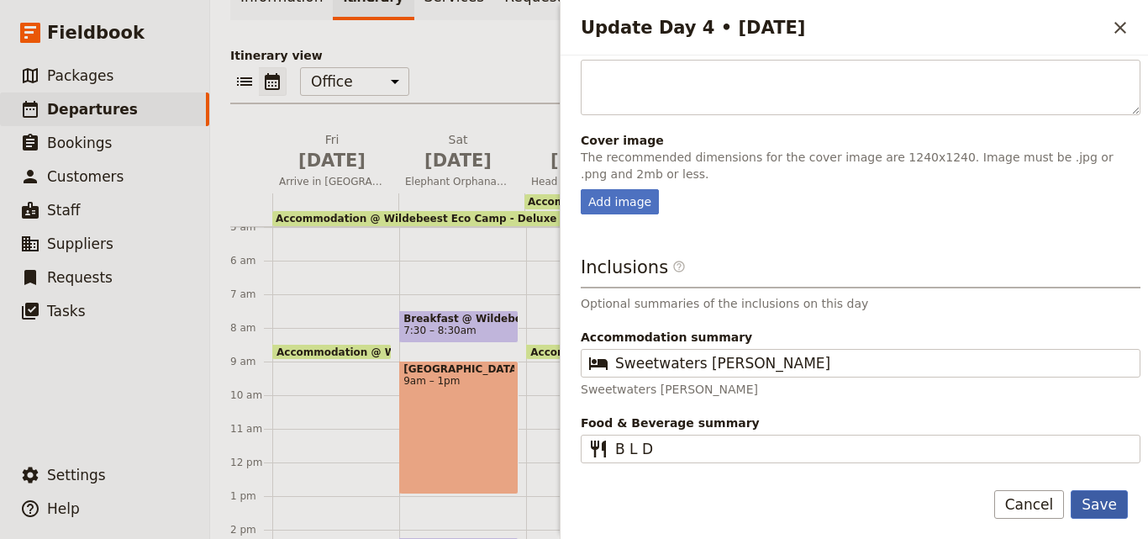
click at [1126, 509] on button "Save" at bounding box center [1099, 504] width 57 height 29
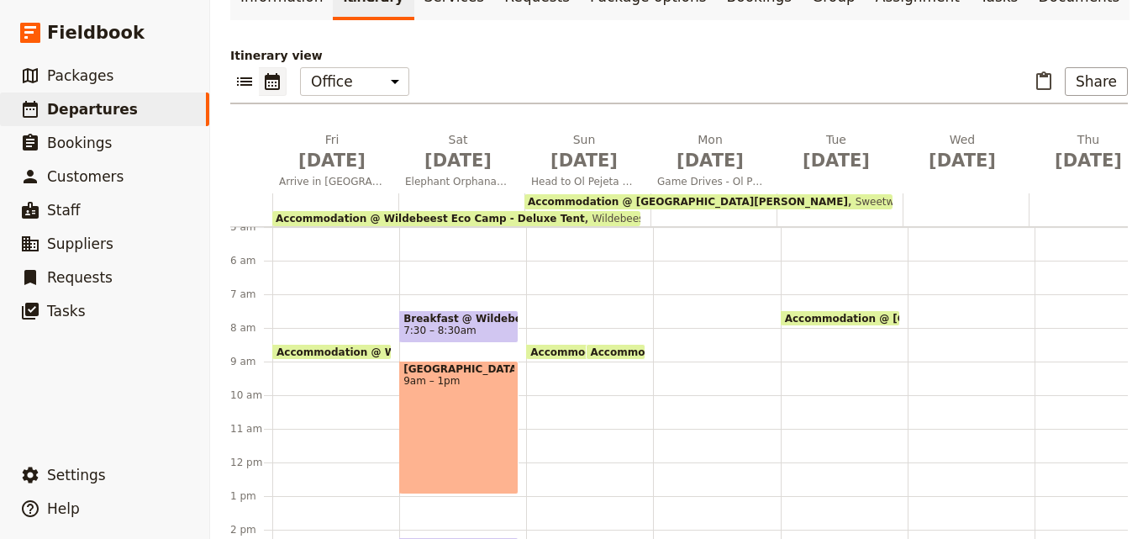
click at [546, 346] on span "Accommodation @ Wildebeest Eco Camp - Deluxe Tent" at bounding box center [688, 351] width 316 height 11
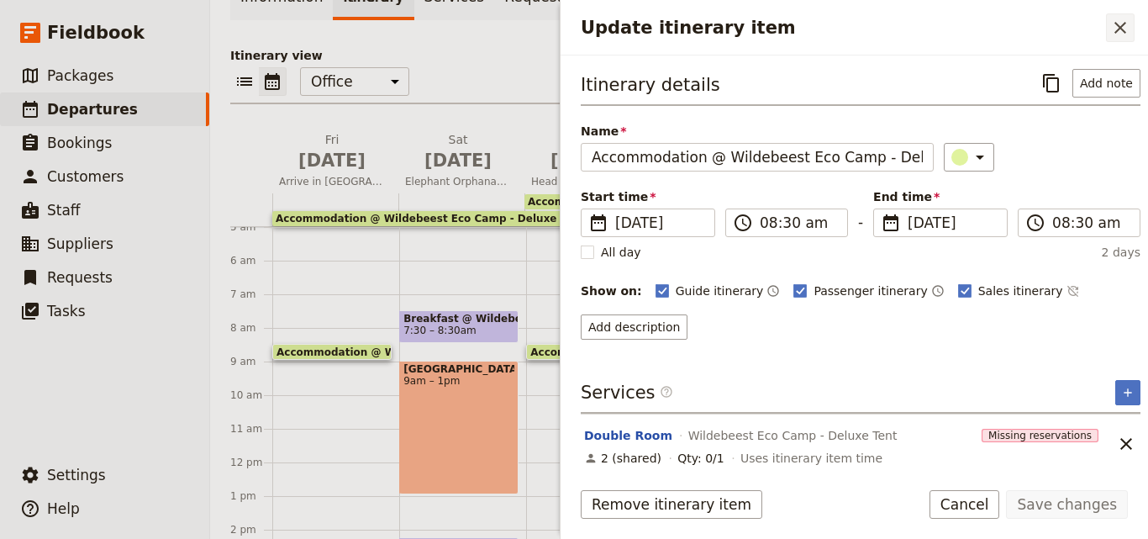
click at [1114, 36] on icon "Close drawer" at bounding box center [1120, 28] width 20 height 20
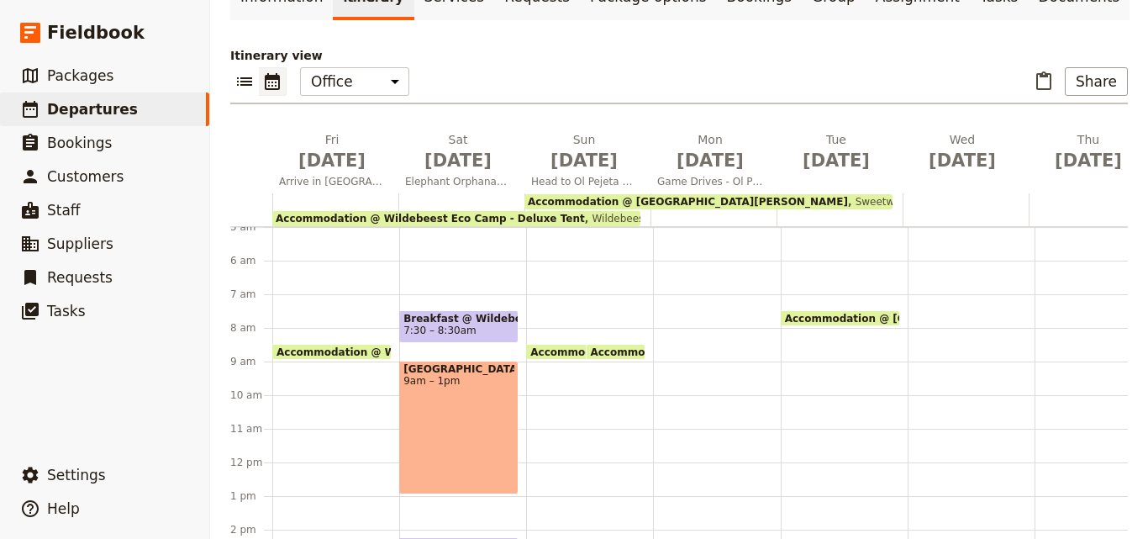
click at [612, 346] on span "Accommodation @ [GEOGRAPHIC_DATA][PERSON_NAME]" at bounding box center [754, 351] width 328 height 11
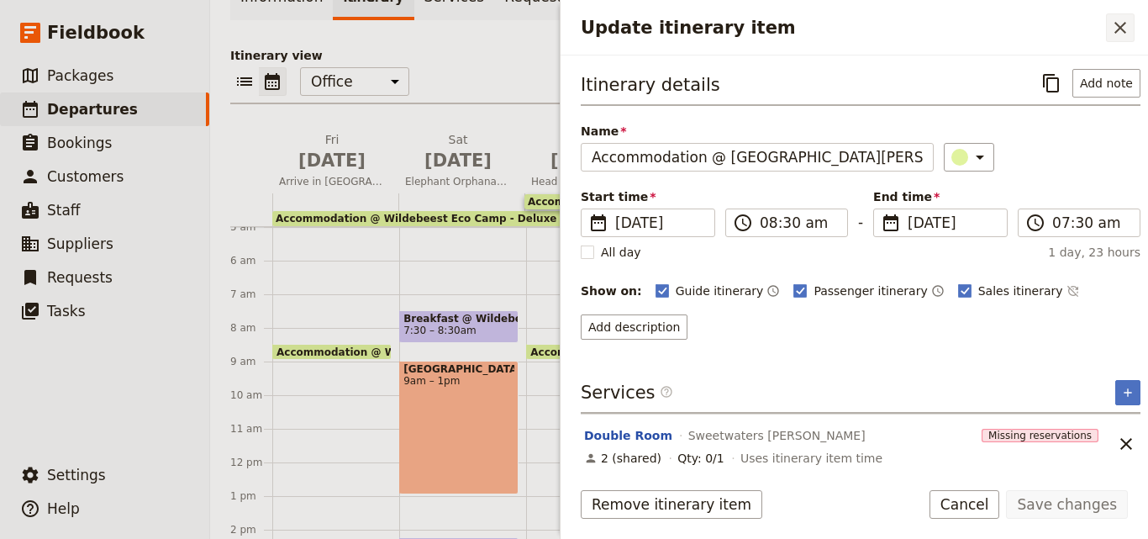
click at [1129, 29] on icon "Close drawer" at bounding box center [1120, 28] width 20 height 20
